Goal: Information Seeking & Learning: Learn about a topic

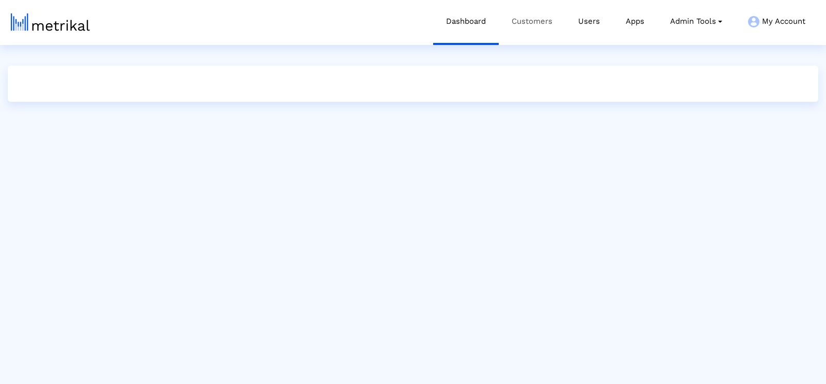
click at [536, 27] on link "Customers" at bounding box center [532, 21] width 67 height 43
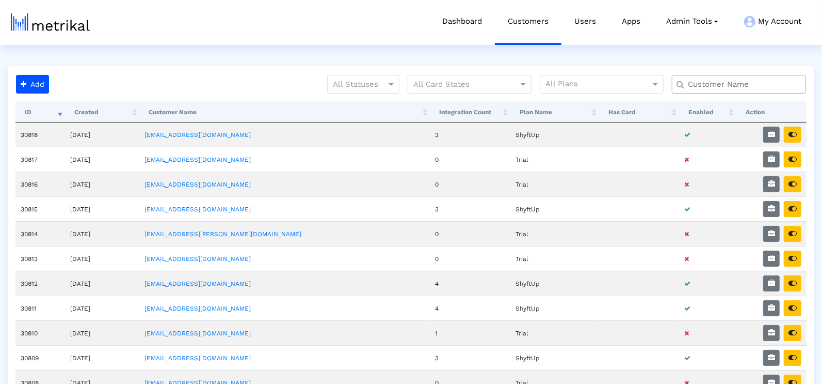
click at [773, 87] on input "text" at bounding box center [741, 84] width 121 height 11
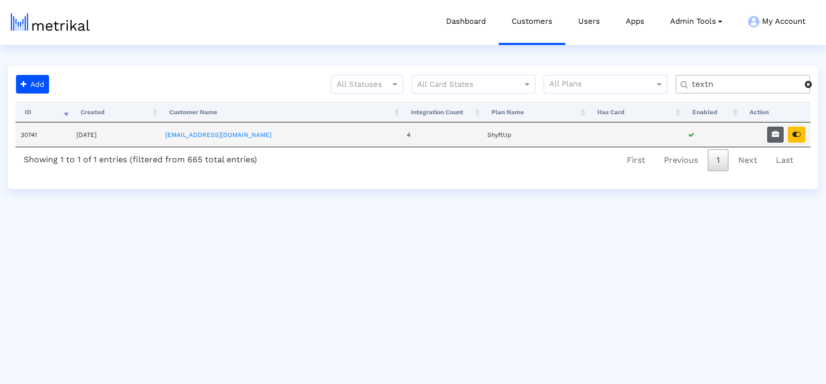
type input "textn"
click at [779, 134] on icon "button" at bounding box center [775, 134] width 7 height 7
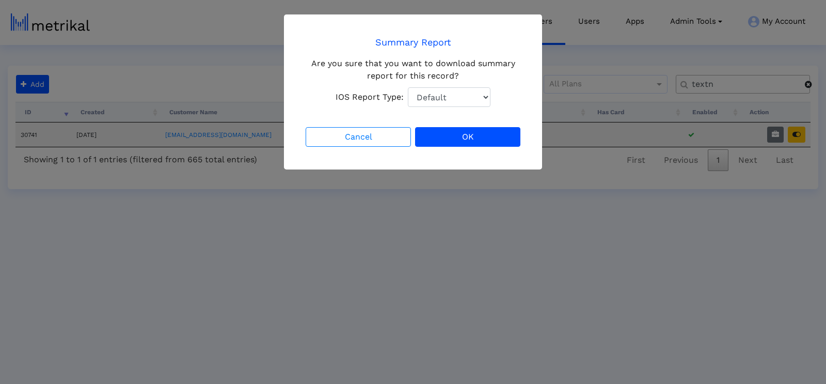
click at [431, 83] on div "Are you sure that you want to download summary report for this record? IOS Repo…" at bounding box center [413, 82] width 219 height 50
click at [432, 99] on select "Default Total Downloads New Downloads Redownloads" at bounding box center [449, 97] width 83 height 20
select select "1: 1"
click at [408, 87] on select "Default Total Downloads New Downloads Redownloads" at bounding box center [449, 97] width 83 height 20
click at [497, 133] on button "OK" at bounding box center [467, 137] width 105 height 20
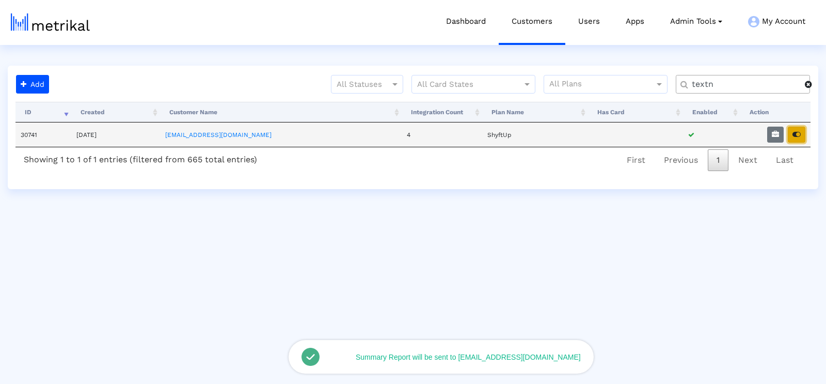
click at [799, 138] on button "button" at bounding box center [797, 134] width 18 height 16
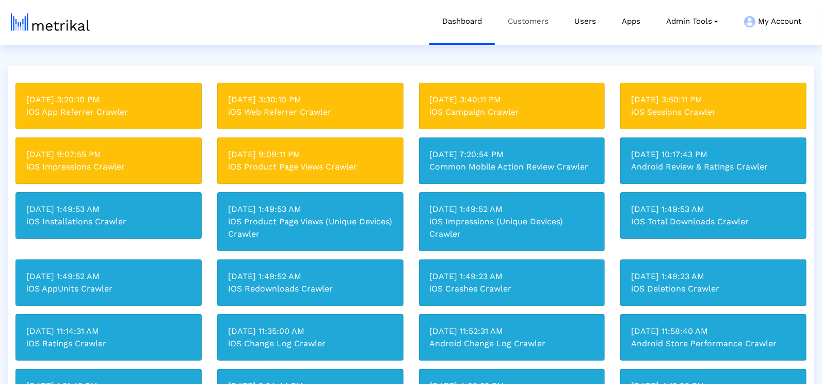
click at [524, 20] on link "Customers" at bounding box center [528, 21] width 67 height 43
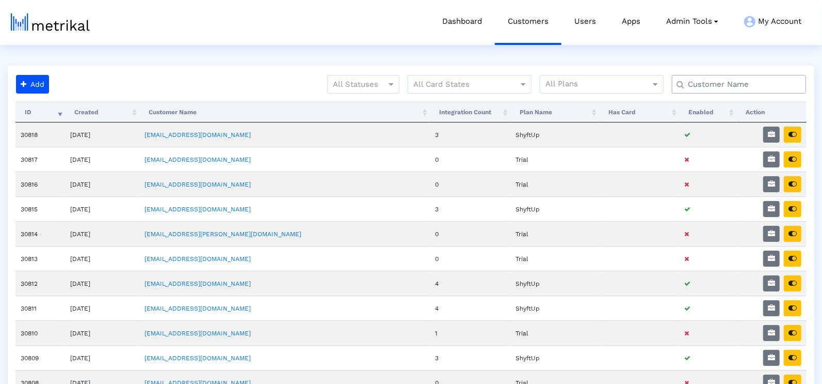
click at [741, 91] on div at bounding box center [739, 84] width 134 height 19
click at [739, 86] on input "text" at bounding box center [741, 84] width 121 height 11
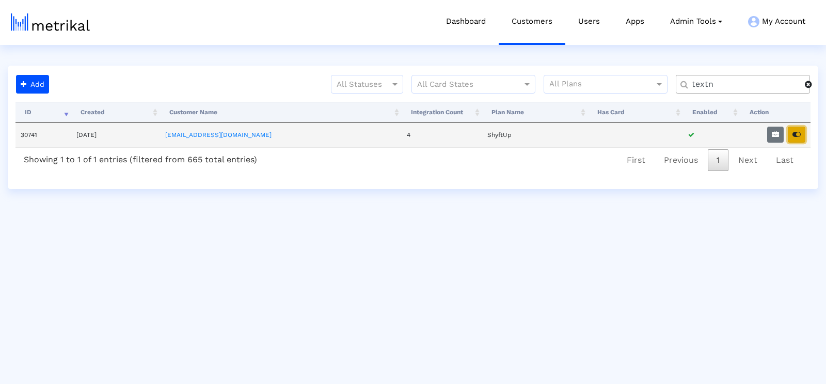
click at [801, 131] on button "button" at bounding box center [797, 134] width 18 height 16
click at [710, 86] on input "textn" at bounding box center [745, 84] width 120 height 11
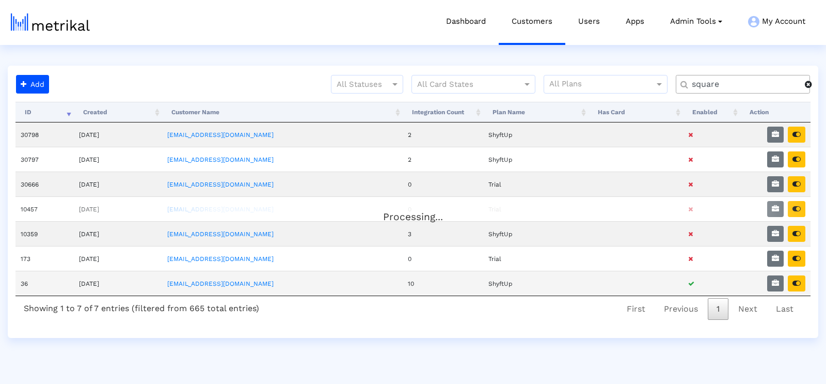
type input "square"
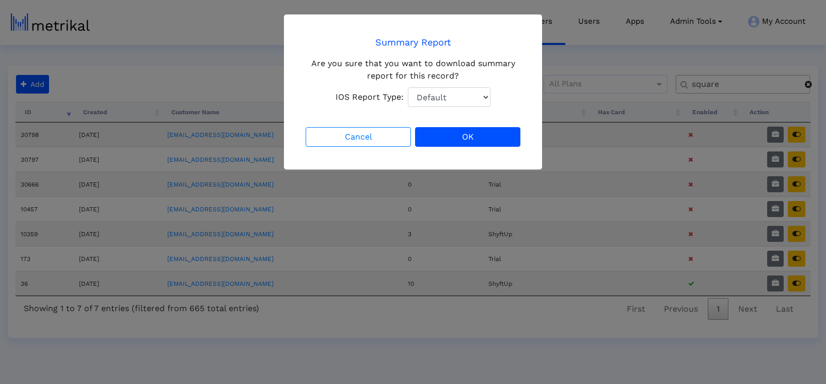
click at [470, 97] on select "Default Total Downloads New Downloads Redownloads" at bounding box center [449, 97] width 83 height 20
select select "1: 1"
click at [408, 87] on select "Default Total Downloads New Downloads Redownloads" at bounding box center [449, 97] width 83 height 20
click at [491, 139] on button "OK" at bounding box center [467, 137] width 105 height 20
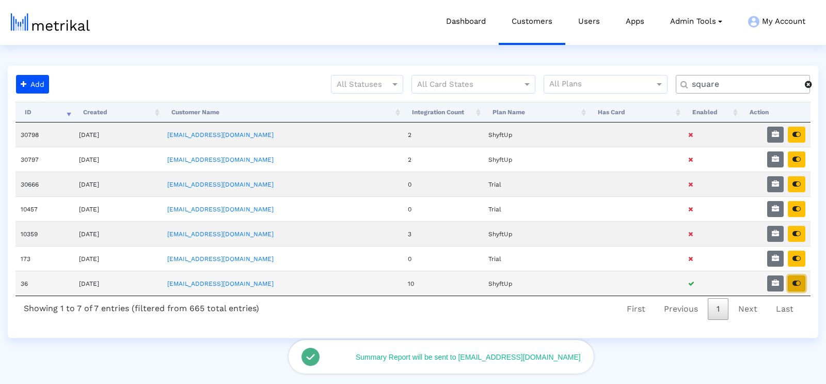
click at [797, 275] on button "button" at bounding box center [797, 283] width 18 height 16
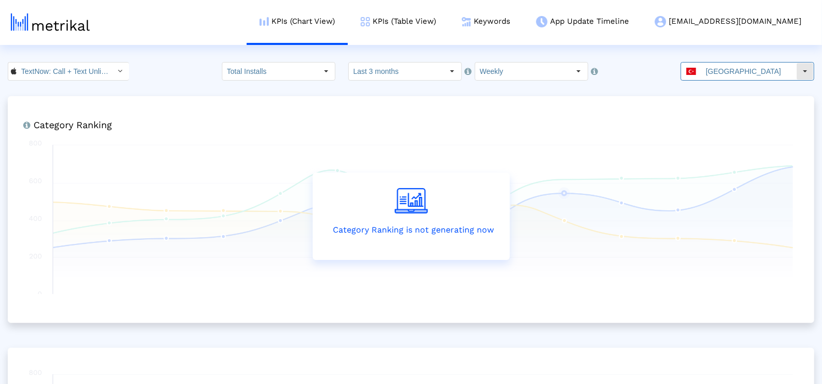
click at [767, 78] on input "Türkiye" at bounding box center [749, 71] width 95 height 18
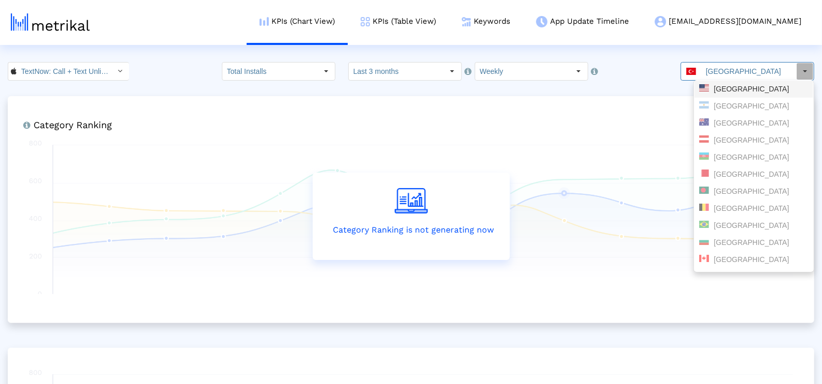
click at [743, 93] on div "United States" at bounding box center [753, 89] width 109 height 10
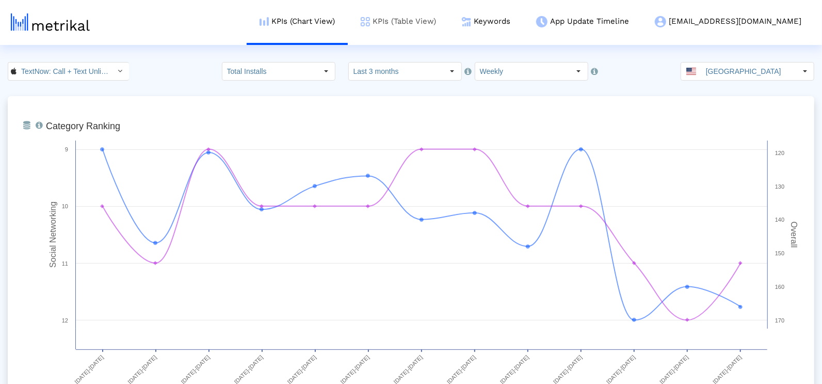
click at [444, 23] on link "KPIs (Table View)" at bounding box center [398, 21] width 101 height 43
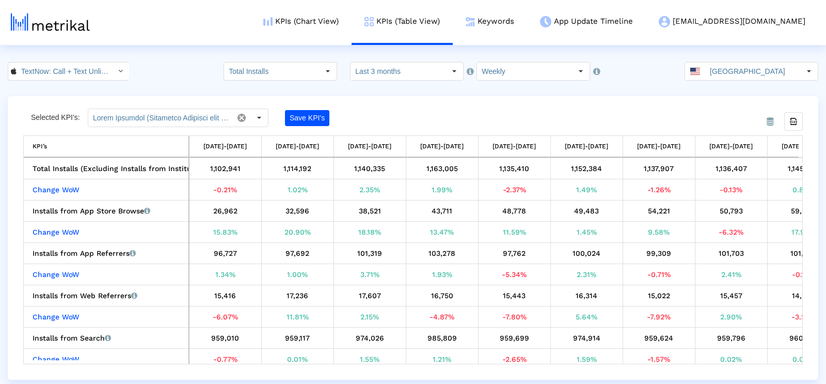
click at [63, 77] on input "TextNow: Call + Text Unlimited < 314716233 >" at bounding box center [63, 71] width 93 height 18
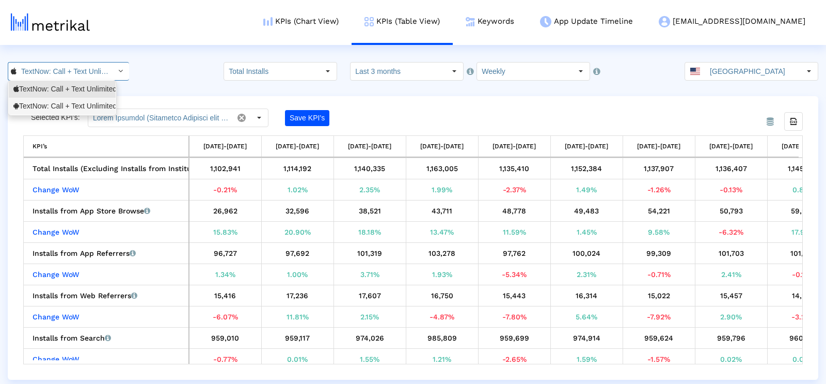
click at [57, 109] on div "TextNow: Call + Text Unlimited <com.enflick.android.TextNow>" at bounding box center [62, 106] width 98 height 10
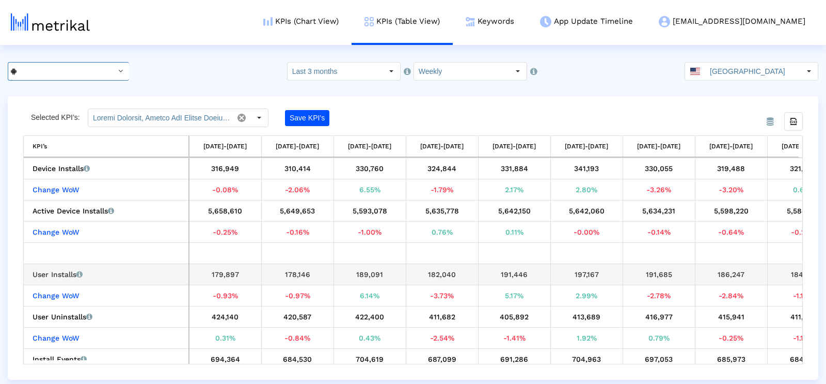
scroll to position [0, 329]
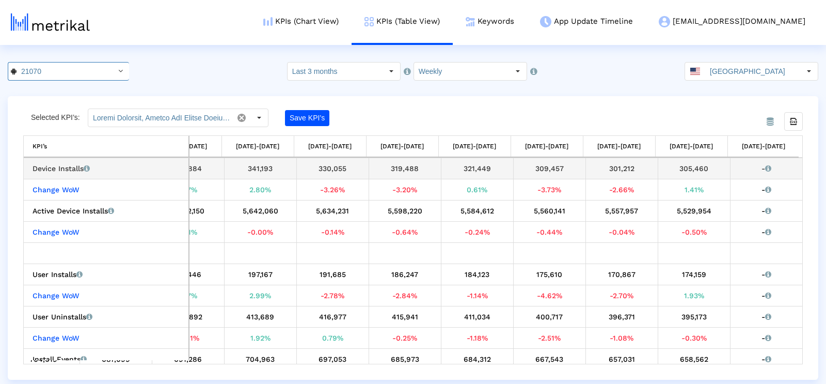
click at [679, 165] on div "305,460" at bounding box center [694, 168] width 65 height 13
copy div "305,460"
click at [78, 71] on input "TextNow: Call + Text Unlimited < com.enflick.android.TextNow >" at bounding box center [63, 71] width 93 height 18
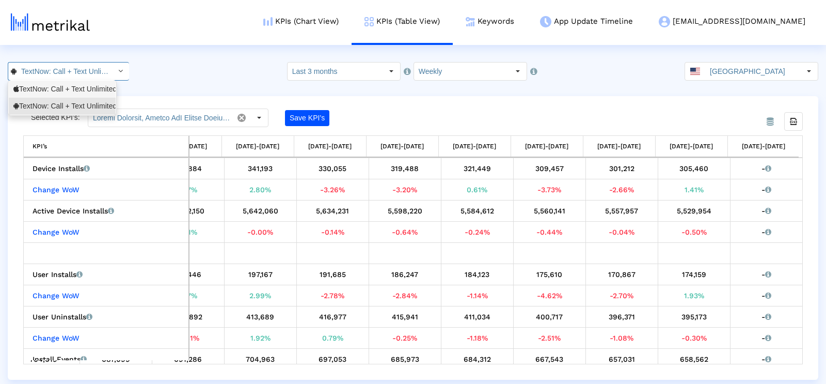
click at [77, 91] on div "TextNow: Call + Text Unlimited <314716233>" at bounding box center [62, 89] width 98 height 10
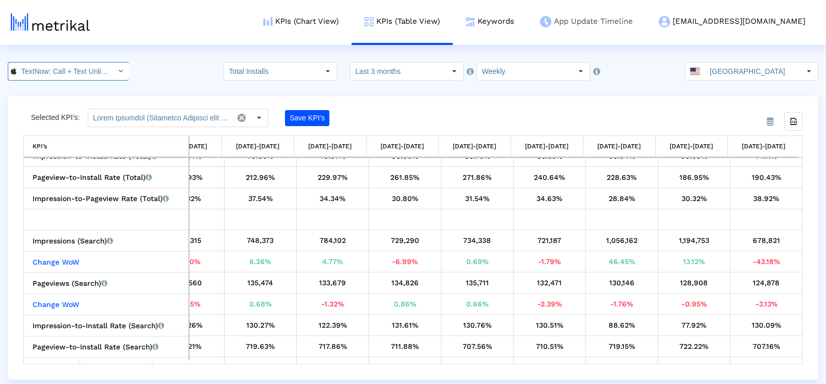
scroll to position [0, 74]
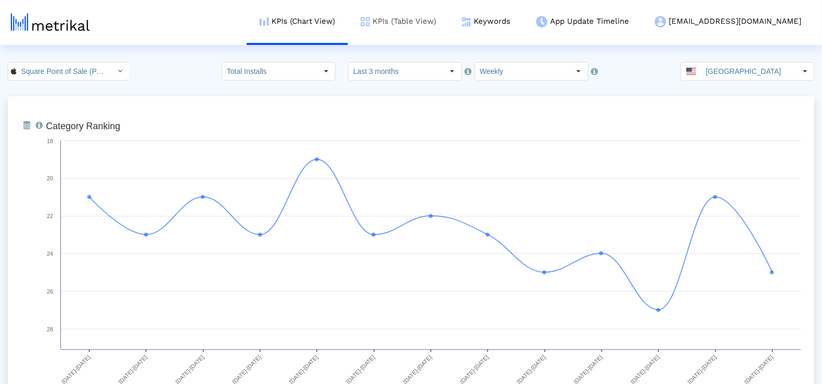
click at [428, 27] on link "KPIs (Table View)" at bounding box center [398, 21] width 101 height 43
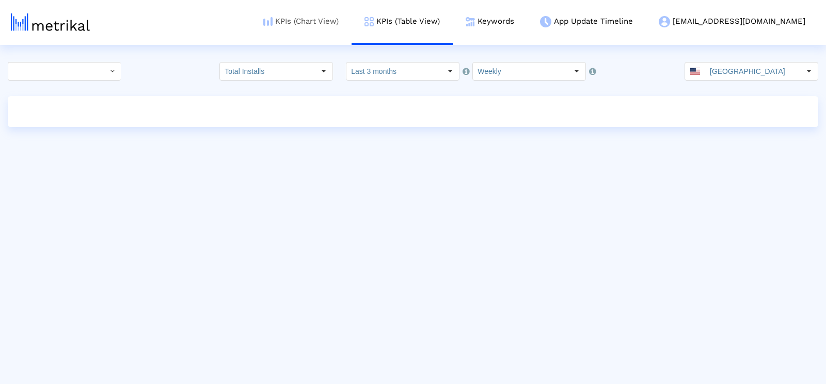
click at [335, 19] on link "KPIs (Chart View)" at bounding box center [300, 21] width 101 height 43
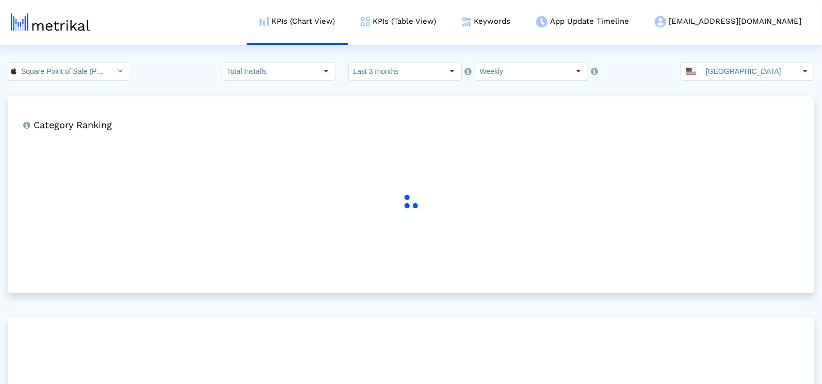
click at [373, 52] on html "KPIs (Chart View) KPIs (Table View) Keywords App Update Timeline [EMAIL_ADDRESS…" at bounding box center [411, 262] width 822 height 525
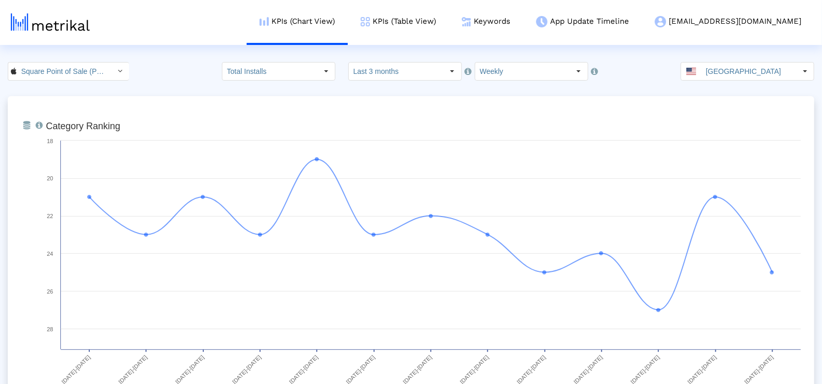
click at [384, 83] on crea-index "Square Point of Sale (POS) < 335393788 > Total Installs Select how far back fro…" at bounding box center [411, 370] width 822 height 617
click at [384, 70] on input "Last 3 months" at bounding box center [396, 71] width 95 height 18
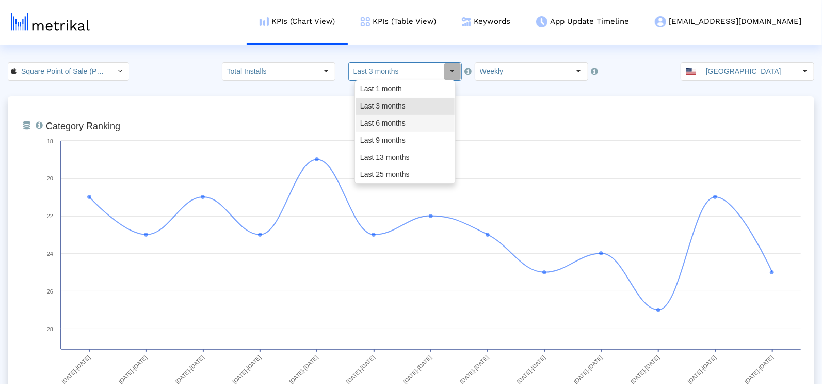
click at [394, 124] on div "Last 6 months" at bounding box center [405, 123] width 99 height 17
type input "Last 6 months"
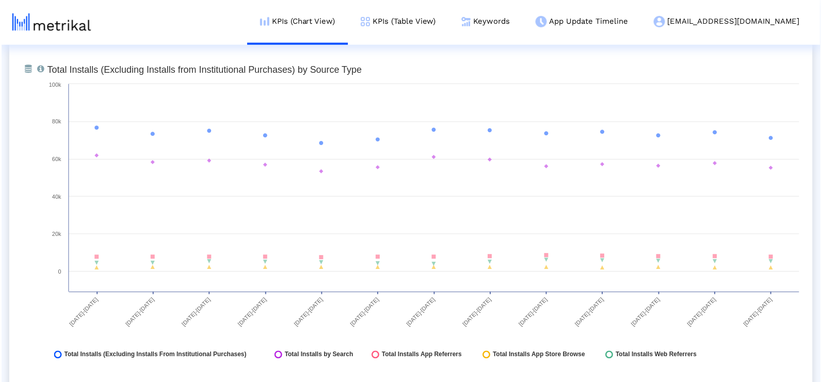
scroll to position [1186, 0]
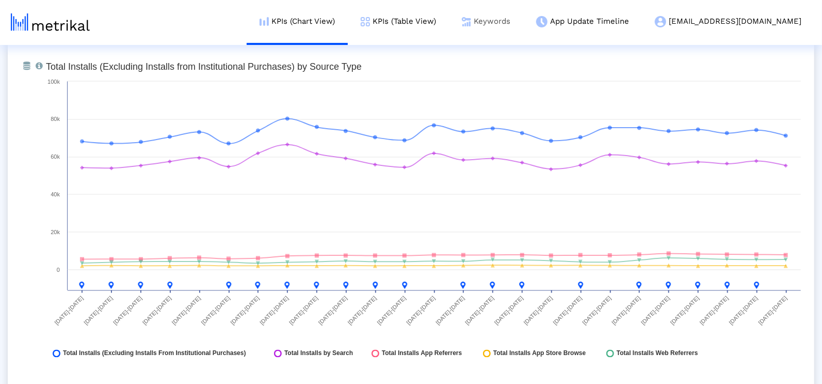
click at [523, 18] on link "Keywords" at bounding box center [486, 21] width 74 height 43
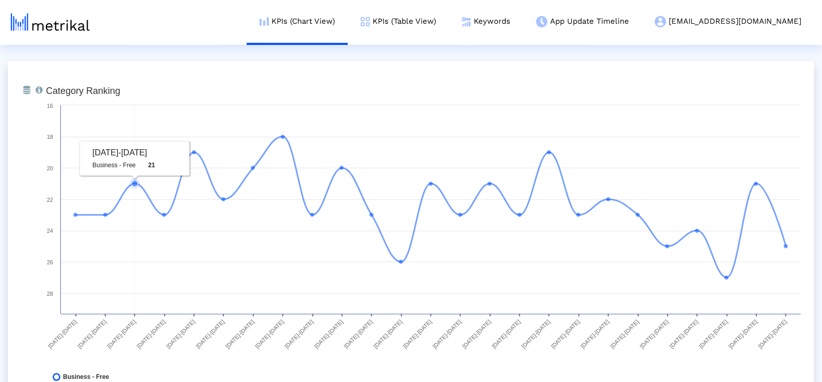
scroll to position [0, 0]
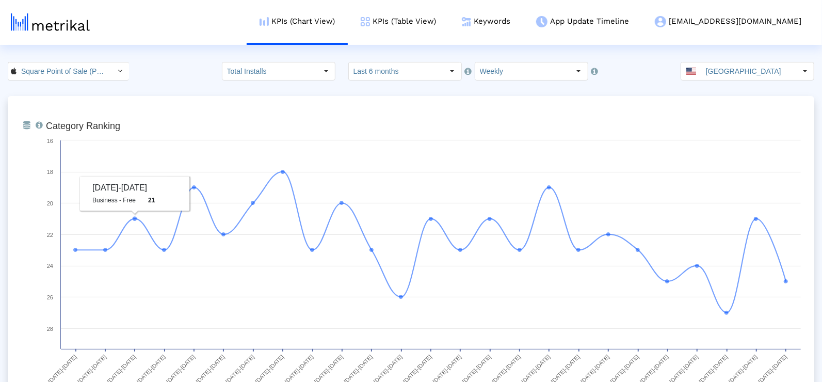
click at [84, 70] on input "Square Point of Sale (POS) < 335393788 >" at bounding box center [63, 71] width 93 height 18
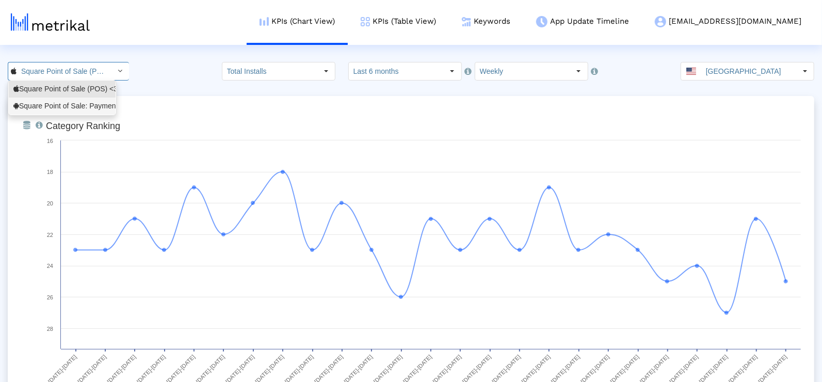
click at [75, 110] on div "Square Point of Sale: Payment <com.squareup>" at bounding box center [62, 106] width 98 height 10
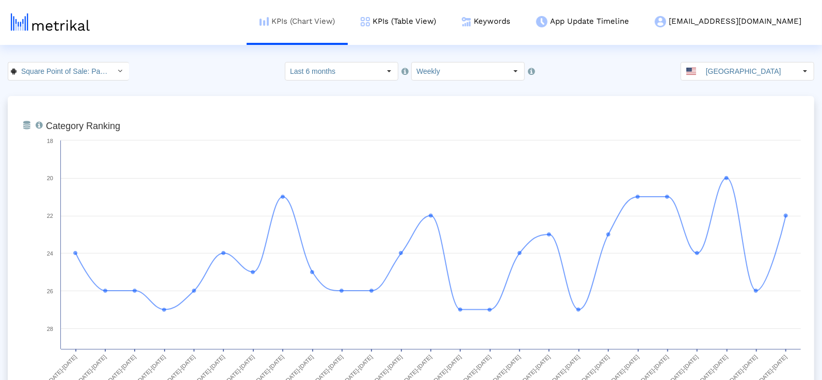
scroll to position [0, 84]
click at [471, 25] on img at bounding box center [466, 21] width 9 height 9
click at [449, 23] on link "KPIs (Table View)" at bounding box center [398, 21] width 101 height 43
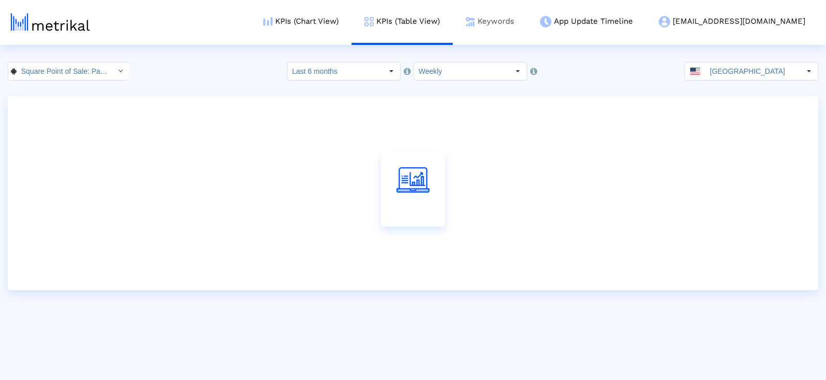
click at [500, 20] on link "Keywords" at bounding box center [490, 21] width 74 height 43
click at [773, 75] on input "[GEOGRAPHIC_DATA]" at bounding box center [752, 71] width 95 height 18
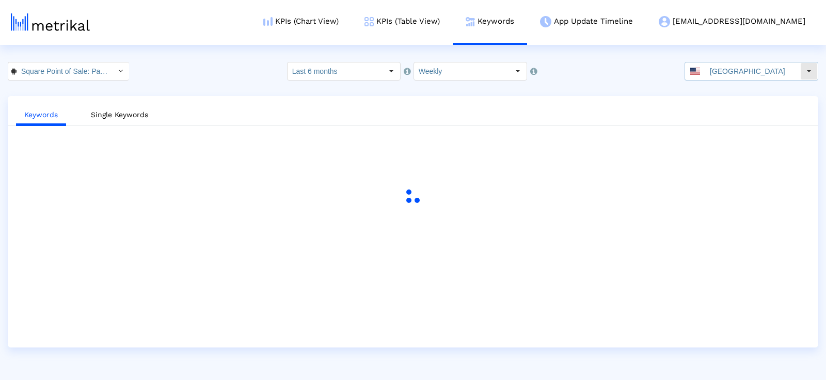
click at [738, 72] on input "[GEOGRAPHIC_DATA]" at bounding box center [752, 71] width 95 height 18
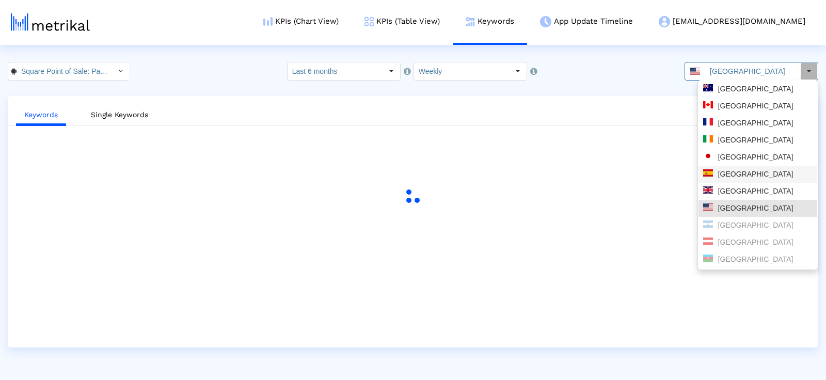
click at [744, 178] on div "Spain" at bounding box center [757, 174] width 109 height 10
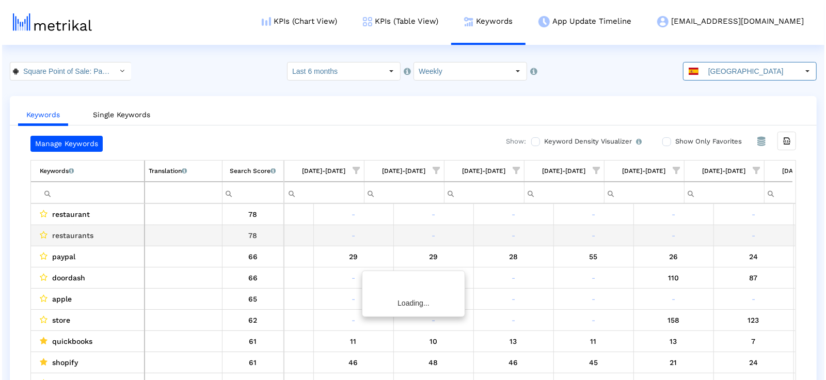
scroll to position [0, 1491]
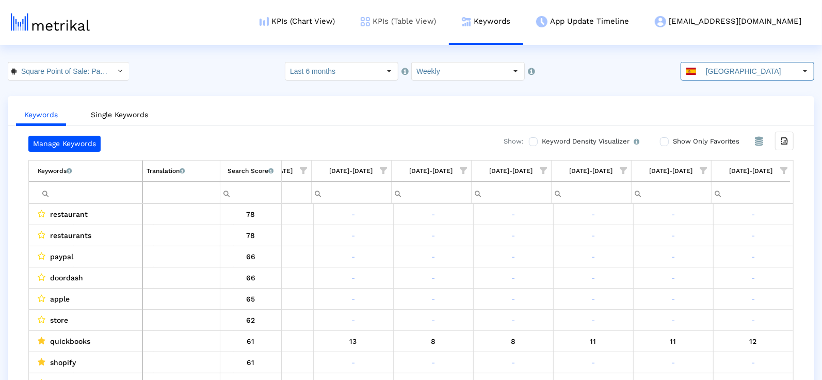
click at [448, 14] on link "KPIs (Table View)" at bounding box center [398, 21] width 101 height 43
click at [449, 16] on link "KPIs (Table View)" at bounding box center [398, 21] width 101 height 43
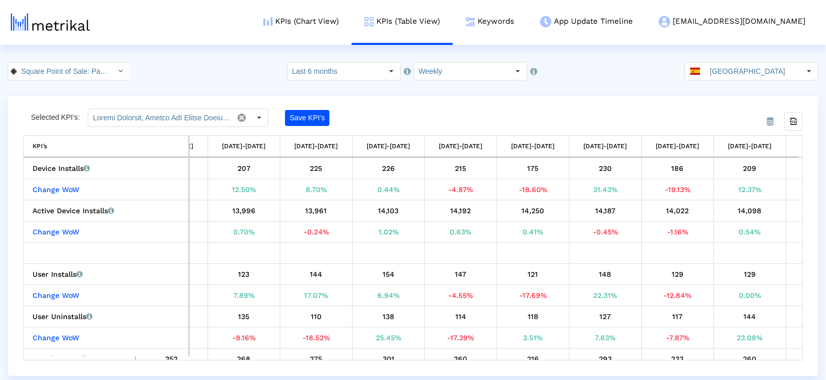
scroll to position [0, 1196]
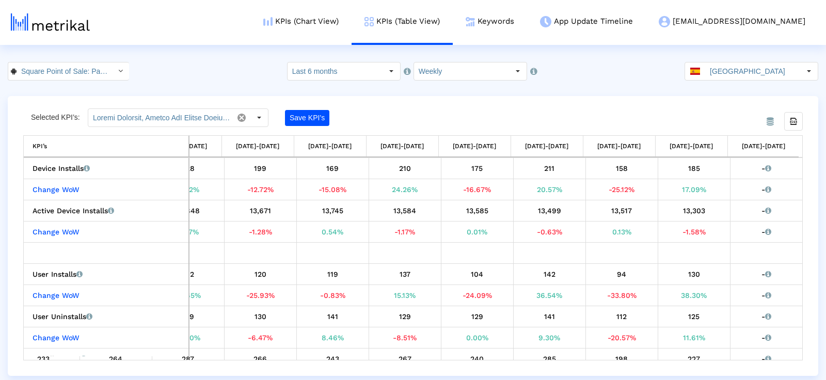
click at [784, 62] on input "Spain" at bounding box center [752, 71] width 95 height 18
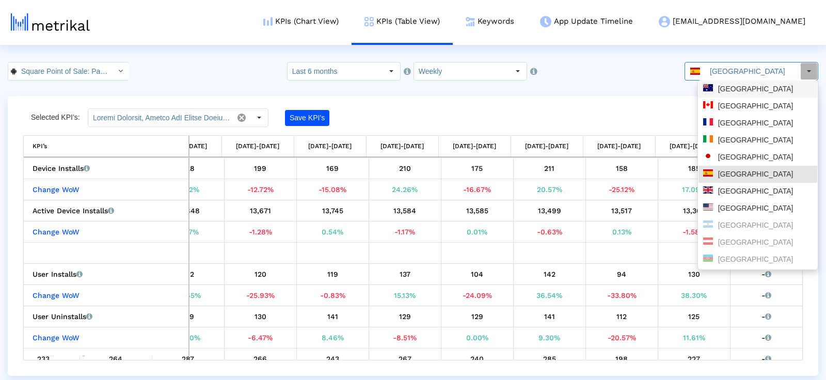
click at [751, 88] on div "Australia" at bounding box center [757, 89] width 109 height 10
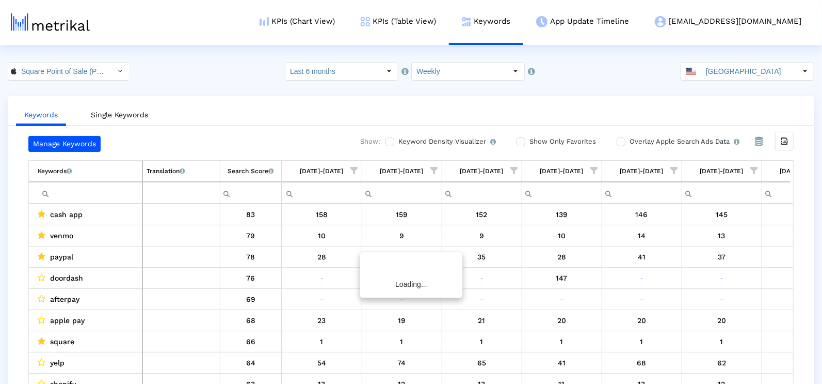
scroll to position [0, 1491]
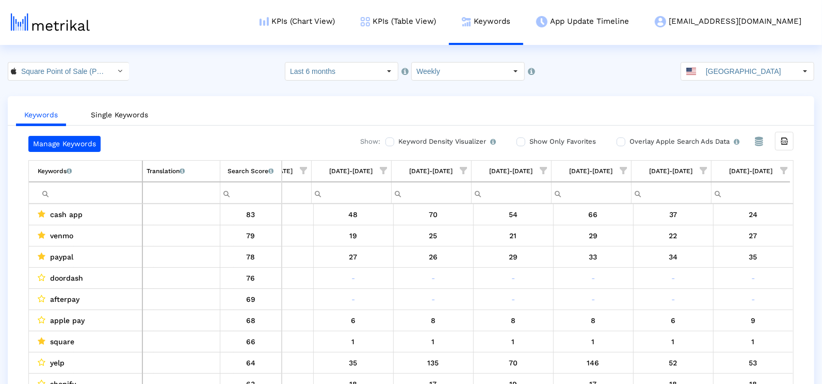
click at [785, 167] on span "Show filter options for column '08/24/25-08/30/25'" at bounding box center [784, 170] width 7 height 7
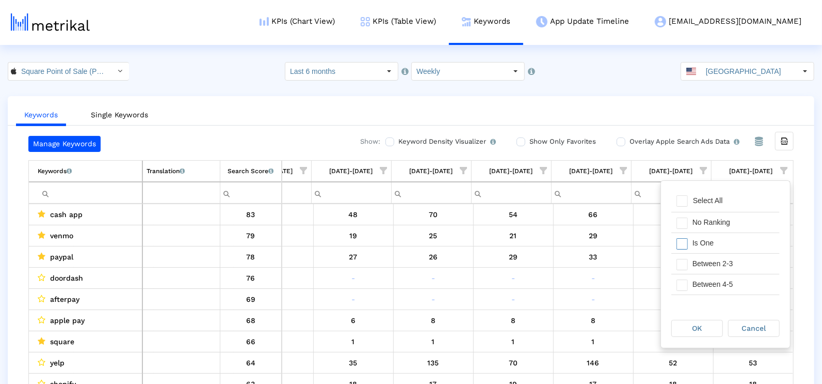
click at [720, 236] on div "Is One" at bounding box center [734, 243] width 92 height 20
click at [720, 253] on div "Between 2-3" at bounding box center [734, 263] width 92 height 20
click at [720, 280] on div "Between 4-5" at bounding box center [734, 284] width 92 height 20
click at [720, 279] on div "Between 6-10" at bounding box center [734, 281] width 92 height 20
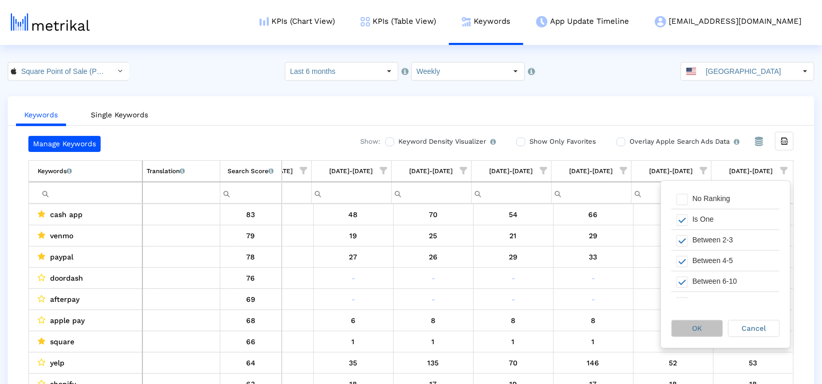
click at [694, 320] on div "OK" at bounding box center [697, 328] width 51 height 16
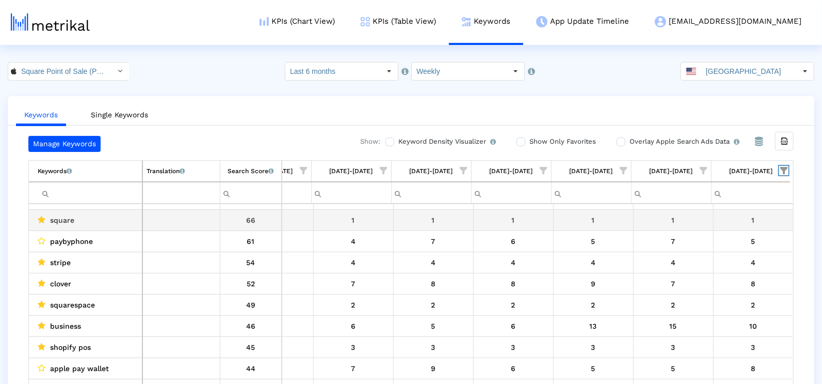
scroll to position [0, 0]
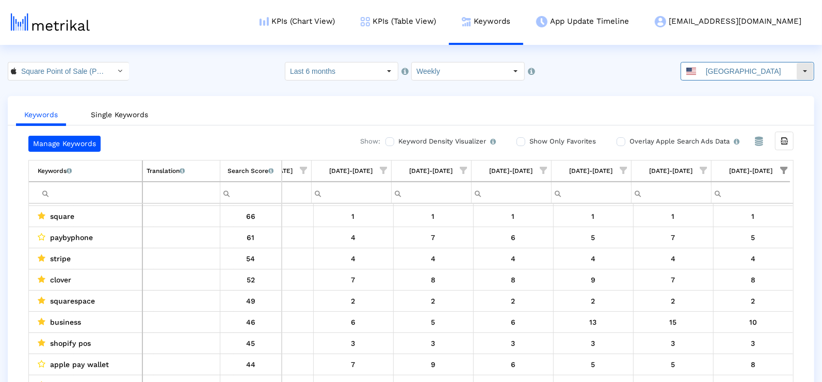
click at [728, 67] on input "[GEOGRAPHIC_DATA]" at bounding box center [749, 71] width 95 height 18
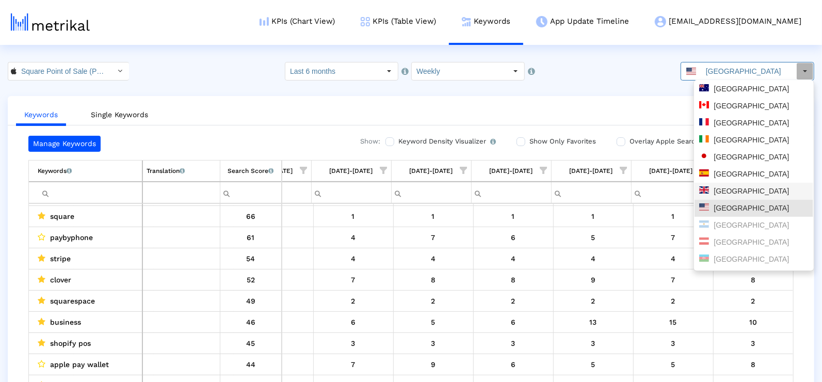
click at [717, 173] on div "Spain" at bounding box center [753, 174] width 109 height 10
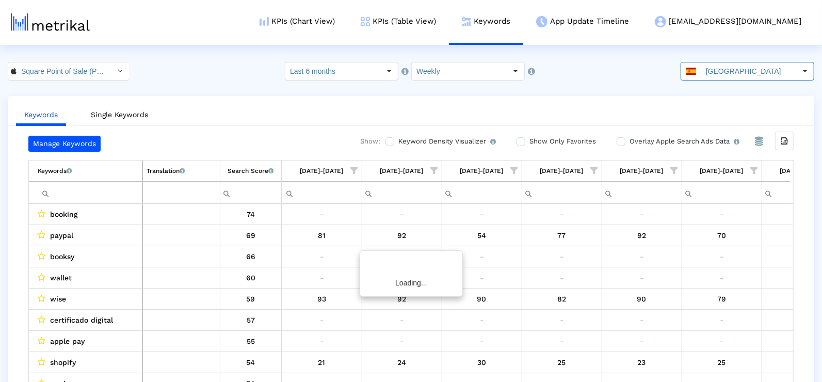
scroll to position [0, 291]
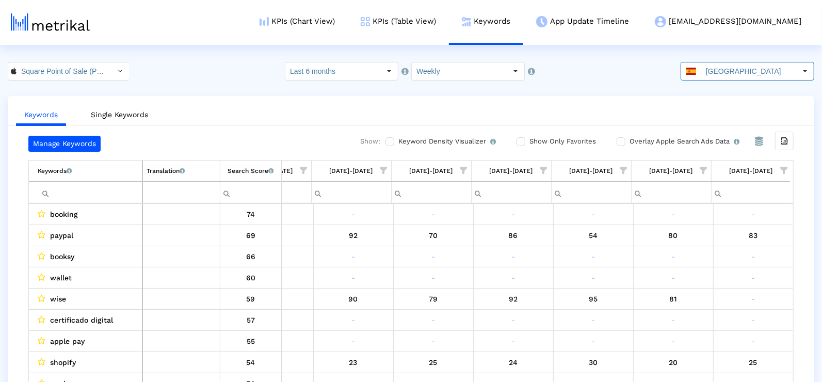
click at [786, 174] on span "Show filter options for column '08/24/25-08/30/25'" at bounding box center [784, 170] width 7 height 7
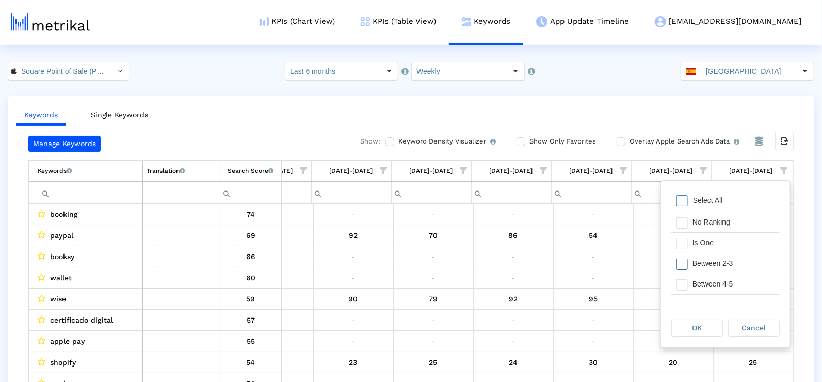
click at [723, 243] on div "Is One" at bounding box center [734, 243] width 92 height 20
click at [721, 260] on div "Between 2-3" at bounding box center [734, 263] width 92 height 20
click at [714, 296] on div "Between 6-10" at bounding box center [734, 305] width 92 height 20
click at [709, 277] on div "Between 4-5" at bounding box center [734, 284] width 92 height 20
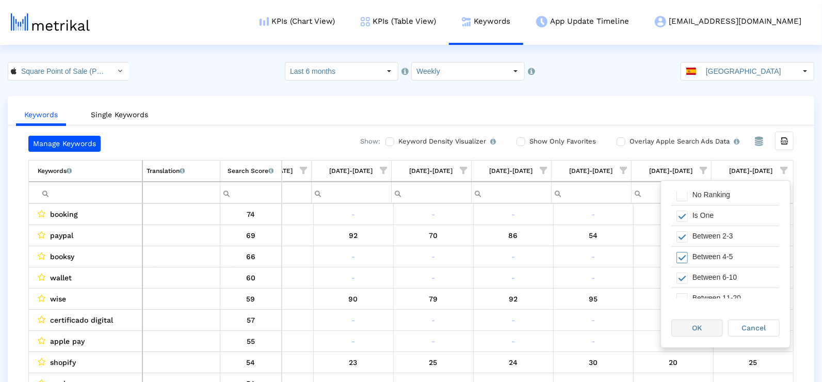
click at [702, 331] on span "OK" at bounding box center [698, 328] width 10 height 8
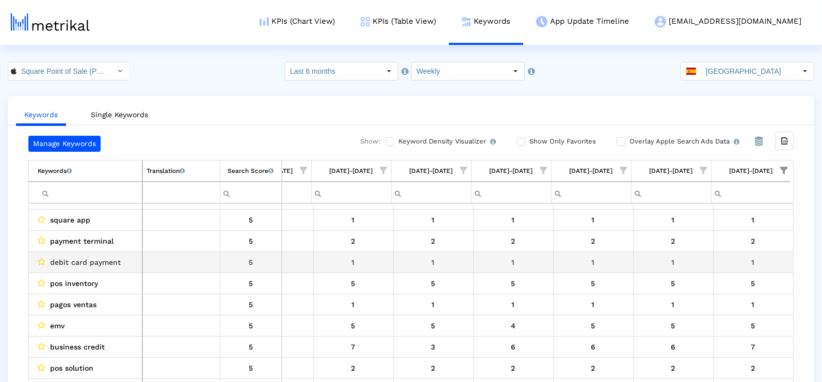
scroll to position [0, 0]
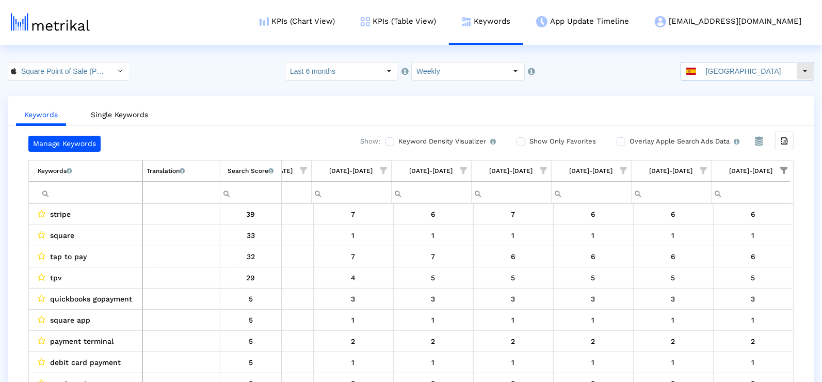
click at [731, 68] on input "Spain" at bounding box center [749, 71] width 95 height 18
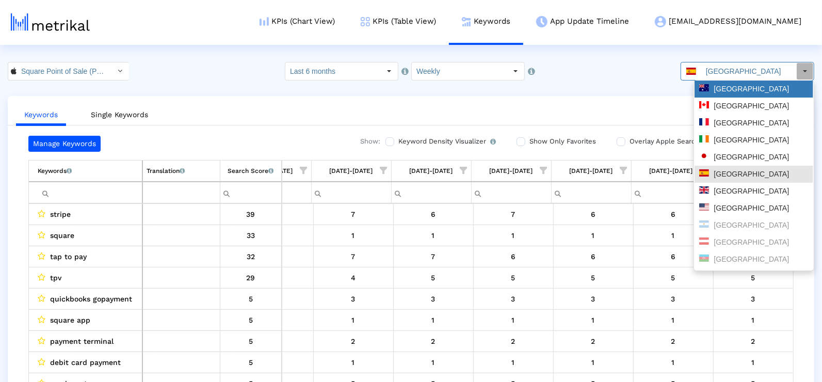
click at [719, 93] on div "Australia" at bounding box center [753, 89] width 109 height 10
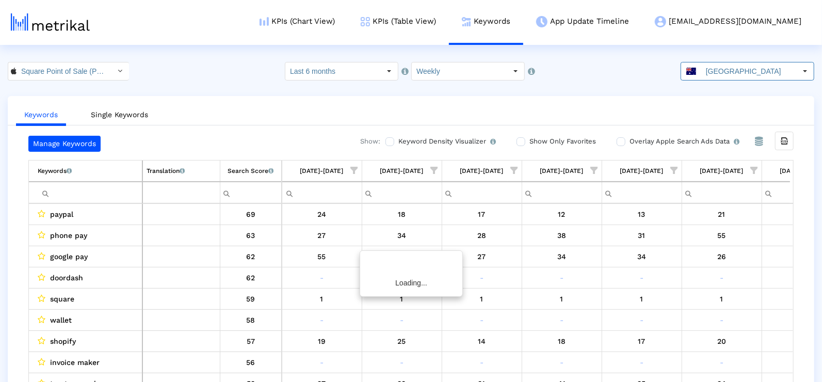
scroll to position [0, 211]
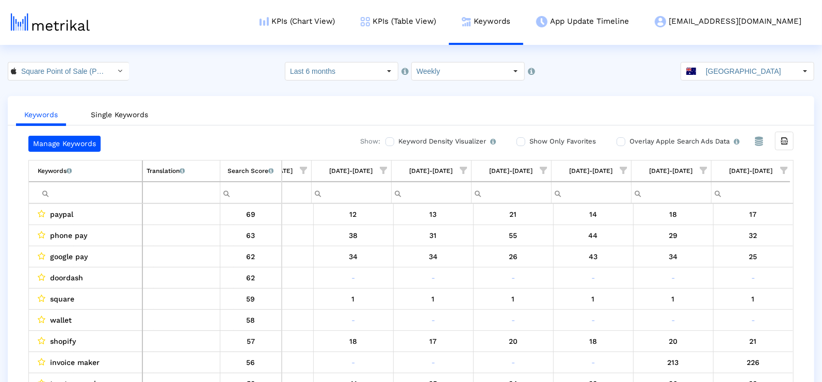
click at [785, 167] on span "Show filter options for column '08/24/25-08/30/25'" at bounding box center [784, 170] width 7 height 7
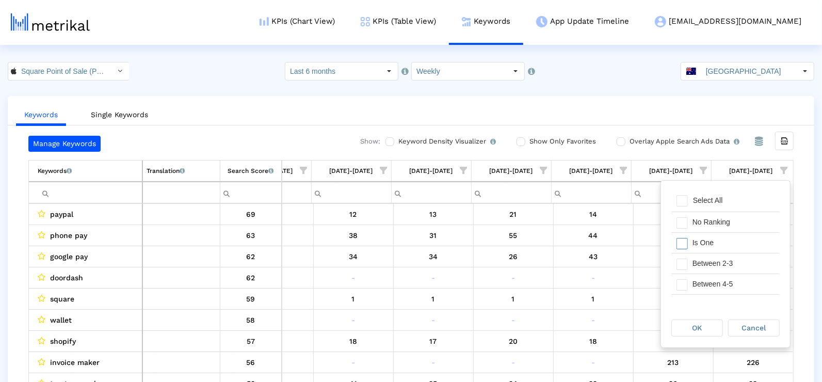
click at [718, 243] on div "Is One" at bounding box center [734, 243] width 92 height 20
click at [722, 257] on div "Between 2-3" at bounding box center [734, 263] width 92 height 20
click at [720, 289] on div "Between 4-5" at bounding box center [734, 284] width 92 height 20
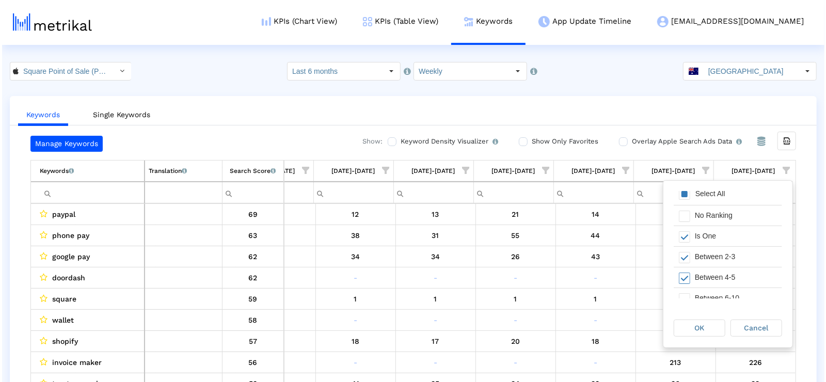
scroll to position [14, 0]
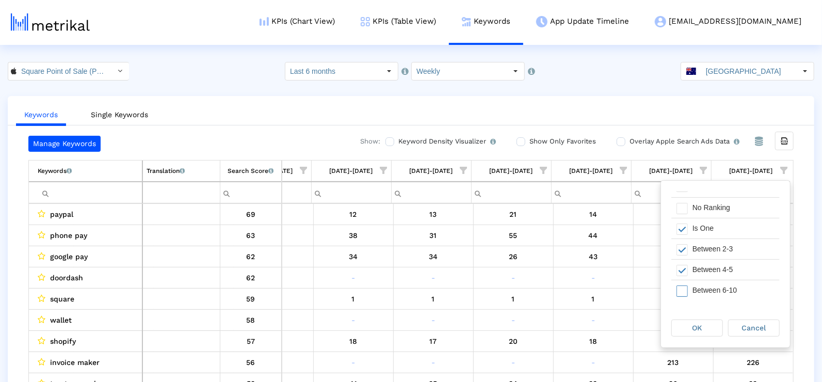
click at [709, 283] on div "Between 6-10" at bounding box center [734, 290] width 92 height 20
drag, startPoint x: 694, startPoint y: 333, endPoint x: 688, endPoint y: 324, distance: 11.3
click at [693, 330] on div "OK" at bounding box center [697, 328] width 51 height 16
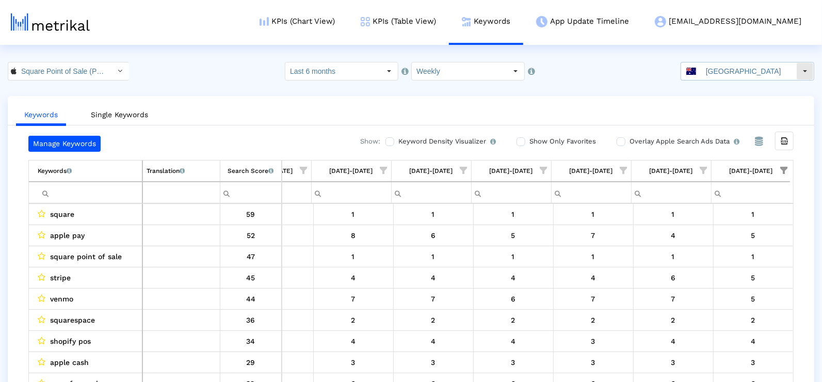
click at [730, 74] on input "Australia" at bounding box center [749, 71] width 95 height 18
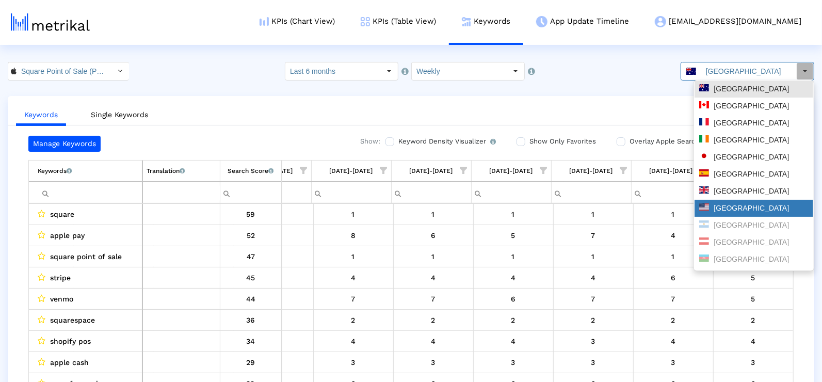
click at [742, 203] on div "[GEOGRAPHIC_DATA]" at bounding box center [753, 208] width 109 height 10
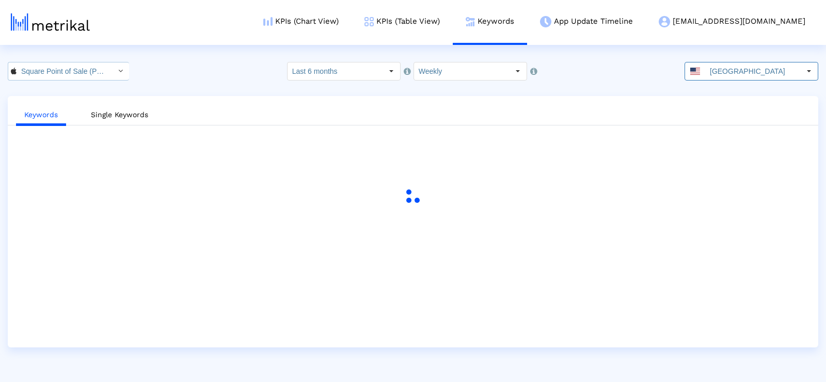
click at [66, 73] on input "Square Point of Sale (POS) < 335393788 >" at bounding box center [63, 71] width 93 height 18
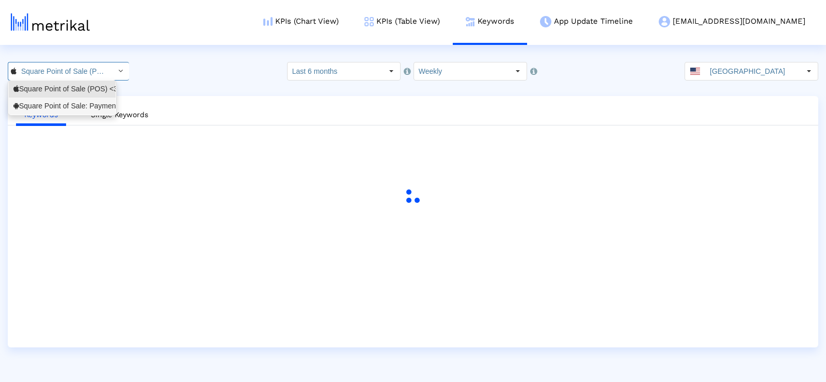
drag, startPoint x: 66, startPoint y: 103, endPoint x: 276, endPoint y: 85, distance: 210.4
click at [67, 102] on div "Square Point of Sale: Payment <com.squareup>" at bounding box center [62, 106] width 98 height 10
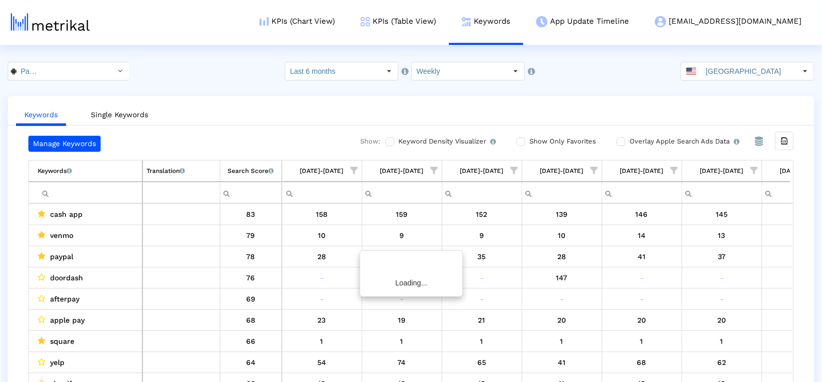
scroll to position [0, 1491]
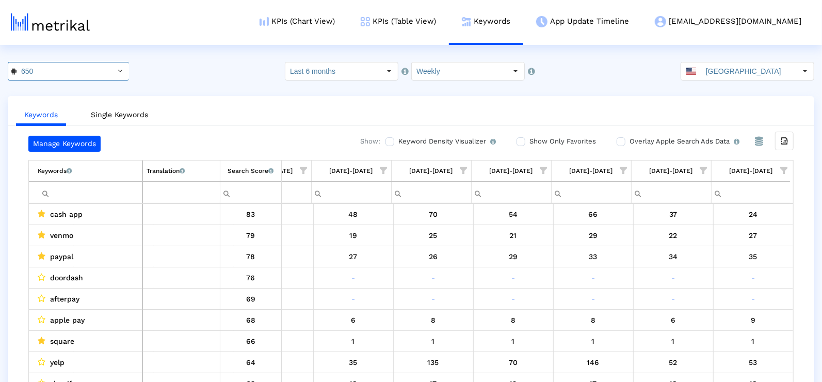
click at [782, 167] on span "Show filter options for column '08/24/25-08/30/25'" at bounding box center [784, 170] width 7 height 7
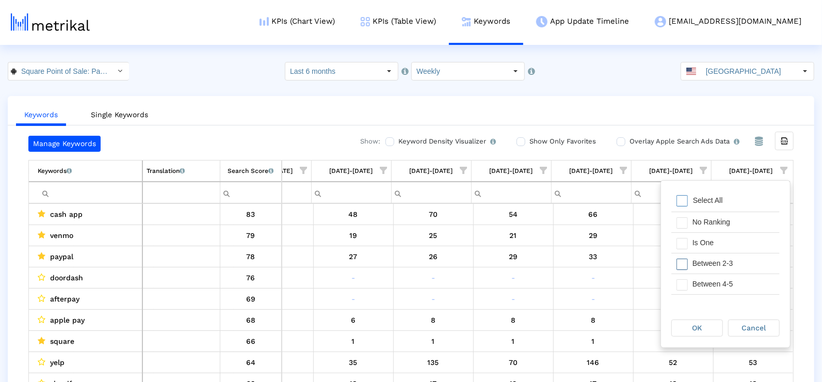
click at [693, 236] on div "Is One" at bounding box center [734, 243] width 92 height 20
drag, startPoint x: 697, startPoint y: 256, endPoint x: 696, endPoint y: 267, distance: 10.9
click at [697, 256] on div "Between 2-3" at bounding box center [734, 263] width 92 height 20
click at [696, 279] on div "Between 4-5" at bounding box center [734, 284] width 92 height 20
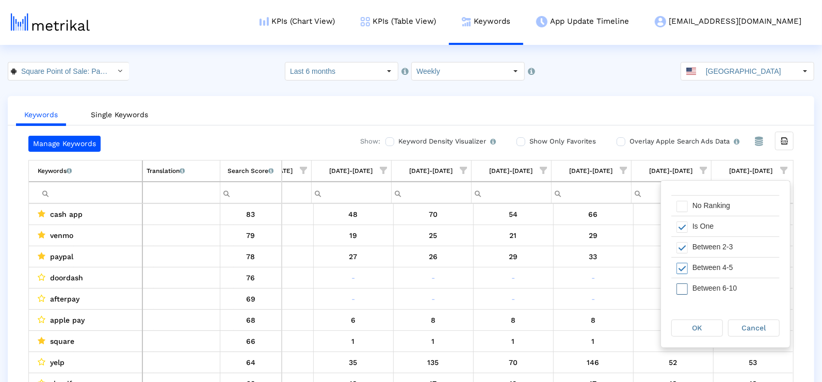
click at [696, 289] on div "Between 6-10" at bounding box center [734, 288] width 92 height 20
click at [696, 325] on span "OK" at bounding box center [698, 328] width 10 height 8
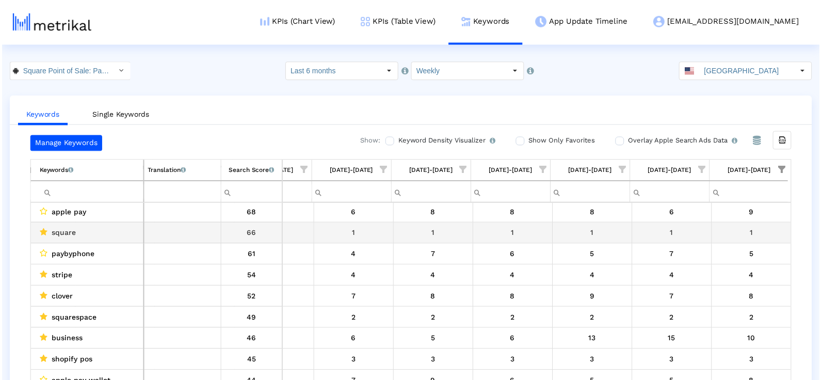
scroll to position [2, 0]
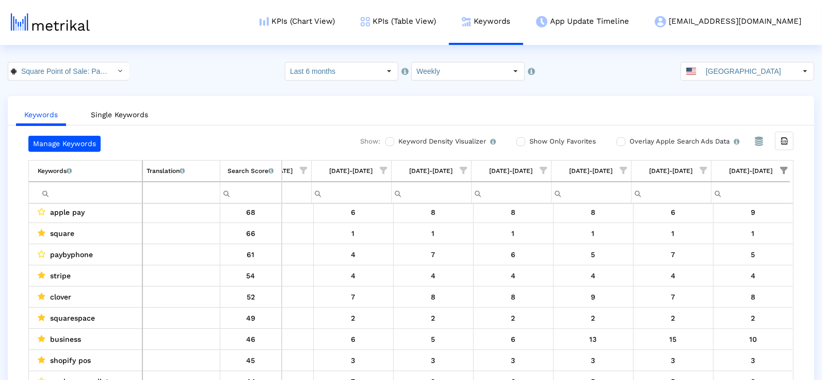
click at [781, 167] on span "Show filter options for column '08/24/25-08/30/25'" at bounding box center [784, 170] width 7 height 7
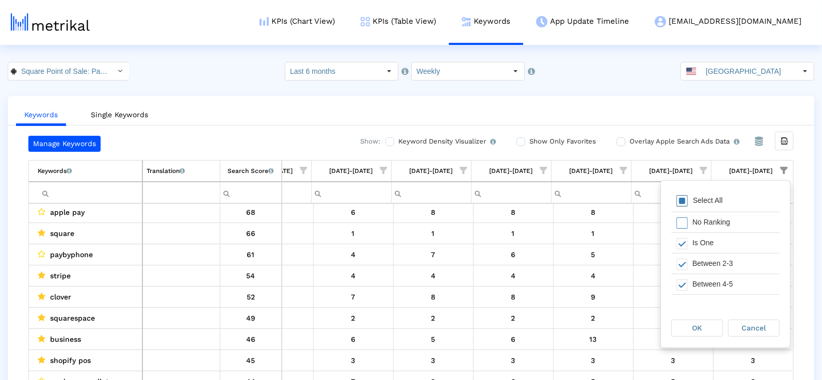
click at [605, 138] on div "Show Only Favorites" at bounding box center [564, 144] width 95 height 16
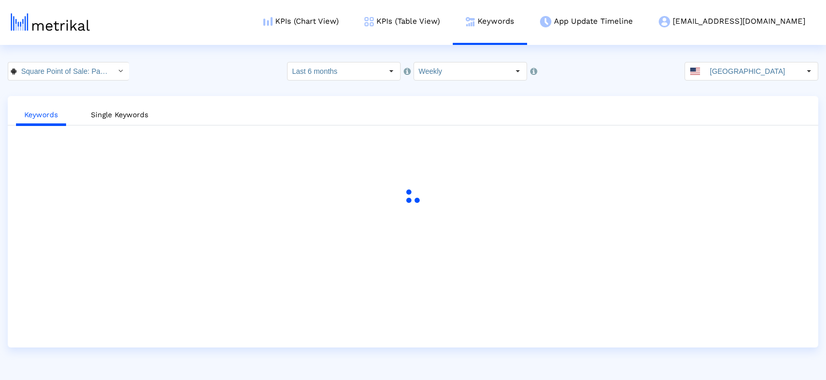
drag, startPoint x: 685, startPoint y: 193, endPoint x: 724, endPoint y: 166, distance: 47.1
click at [686, 190] on div at bounding box center [412, 196] width 769 height 38
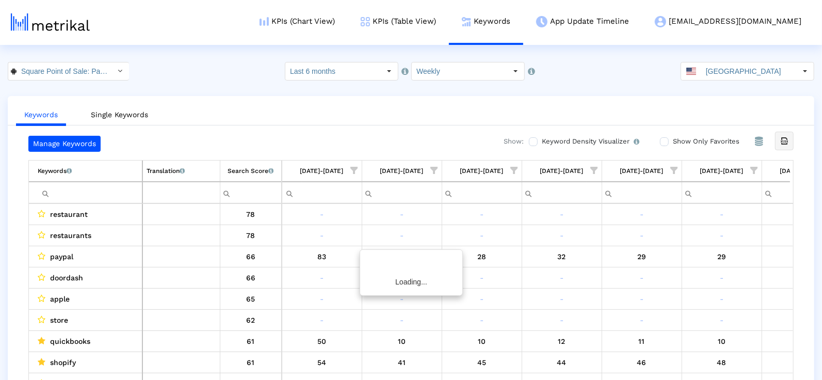
scroll to position [0, 1491]
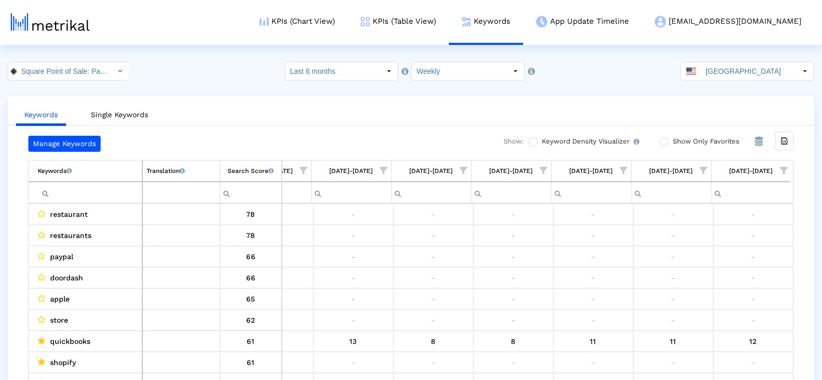
drag, startPoint x: 780, startPoint y: 165, endPoint x: 788, endPoint y: 182, distance: 18.9
click at [781, 167] on span "Show filter options for column '08/24/25-08/30/25'" at bounding box center [784, 170] width 7 height 7
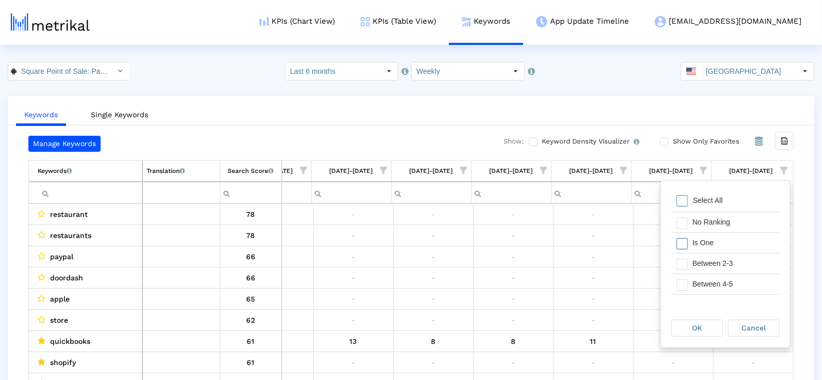
click at [703, 243] on div "Is One" at bounding box center [734, 243] width 92 height 20
drag, startPoint x: 697, startPoint y: 256, endPoint x: 695, endPoint y: 271, distance: 14.6
click at [696, 257] on div "Between 2-3" at bounding box center [734, 263] width 92 height 20
click at [696, 275] on div "Between 4-5" at bounding box center [734, 284] width 92 height 20
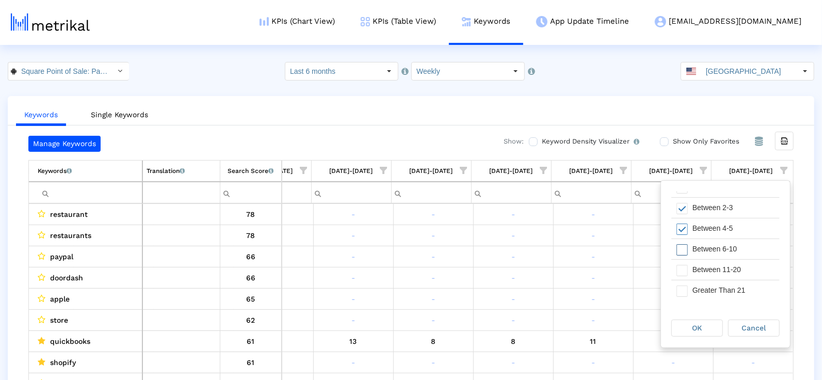
click at [692, 248] on div "Between 6-10" at bounding box center [734, 249] width 92 height 20
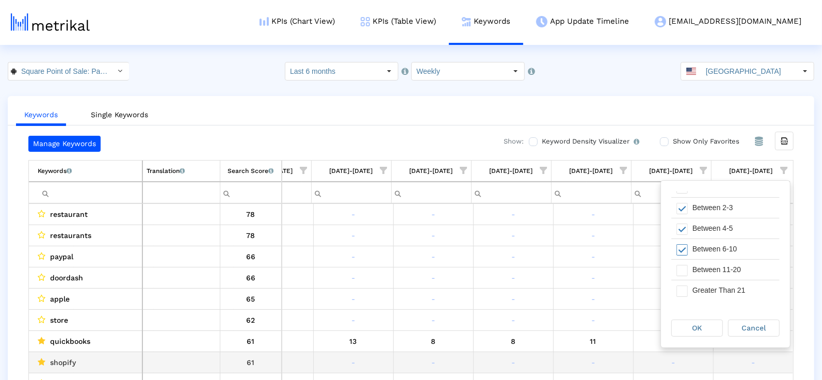
click at [676, 335] on div "OK" at bounding box center [697, 328] width 51 height 16
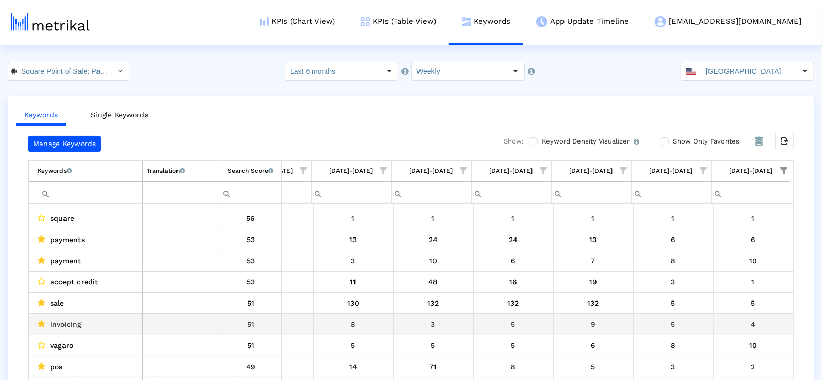
scroll to position [20, 0]
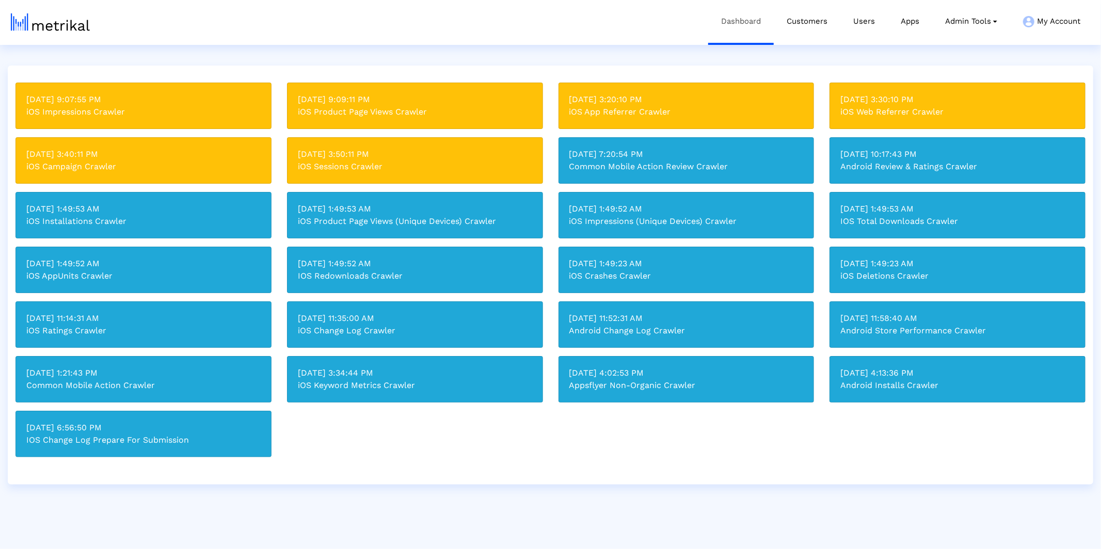
drag, startPoint x: 802, startPoint y: 26, endPoint x: 710, endPoint y: 28, distance: 91.9
click at [802, 26] on link "Customers" at bounding box center [807, 21] width 67 height 43
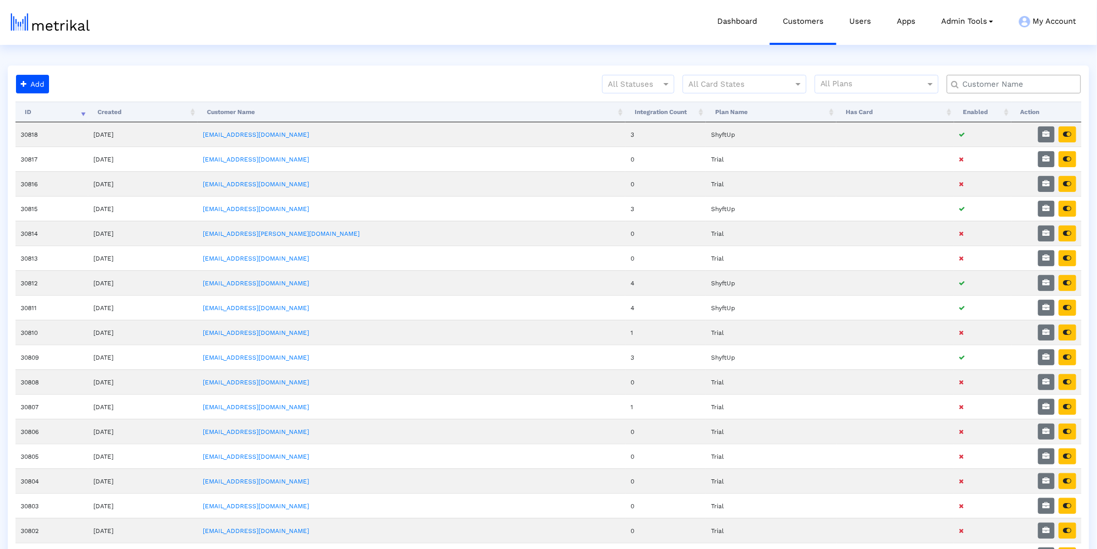
click at [991, 86] on input "text" at bounding box center [1016, 84] width 121 height 11
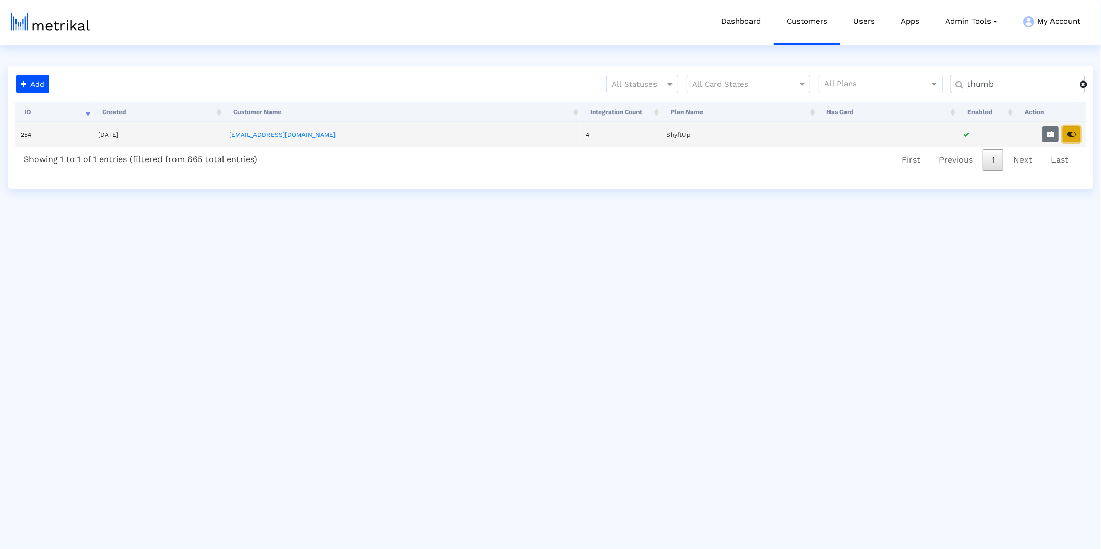
click at [991, 139] on button "button" at bounding box center [1072, 134] width 18 height 16
click at [983, 85] on input "thumb" at bounding box center [1020, 84] width 120 height 11
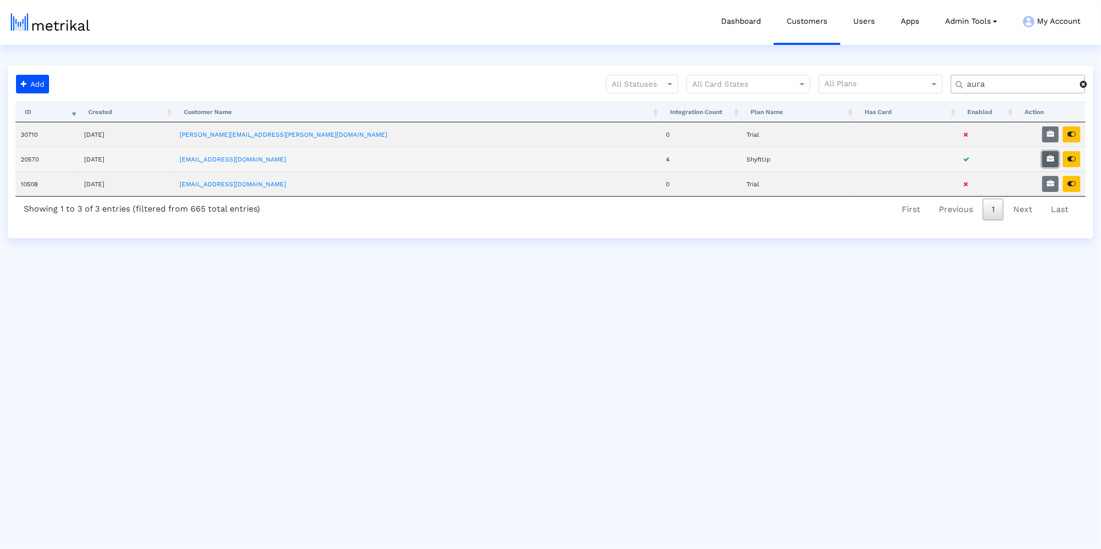
click at [991, 157] on icon "button" at bounding box center [1050, 158] width 7 height 7
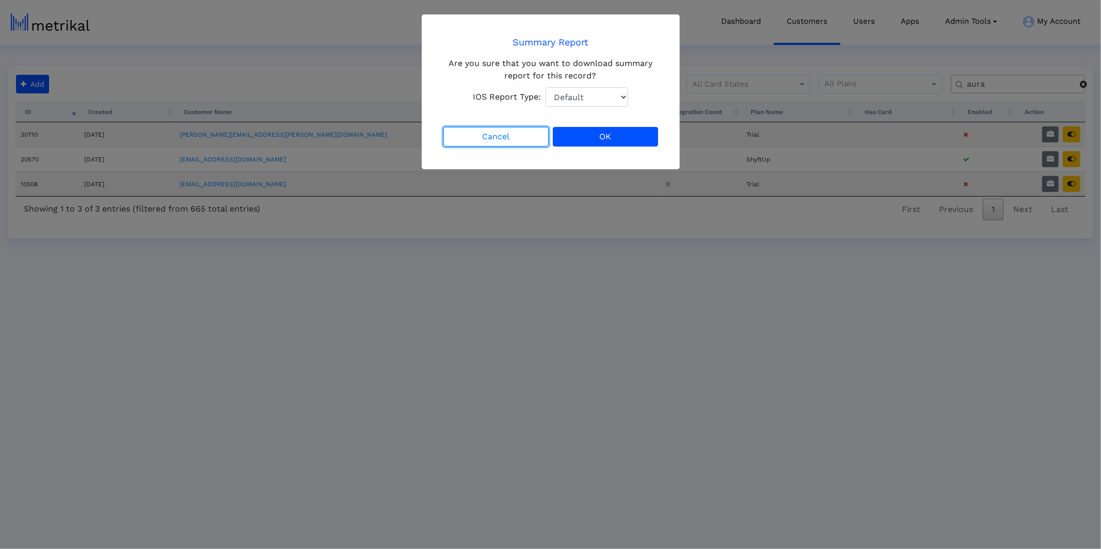
drag, startPoint x: 496, startPoint y: 137, endPoint x: 675, endPoint y: 138, distance: 179.1
click at [496, 137] on button "Cancel" at bounding box center [495, 137] width 105 height 20
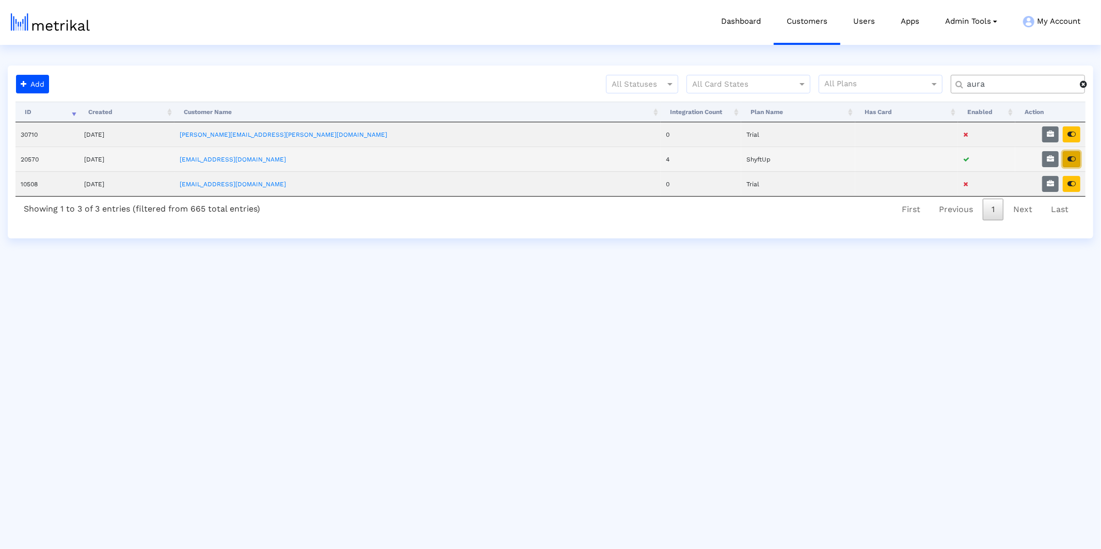
click at [991, 160] on icon "button" at bounding box center [1072, 158] width 8 height 7
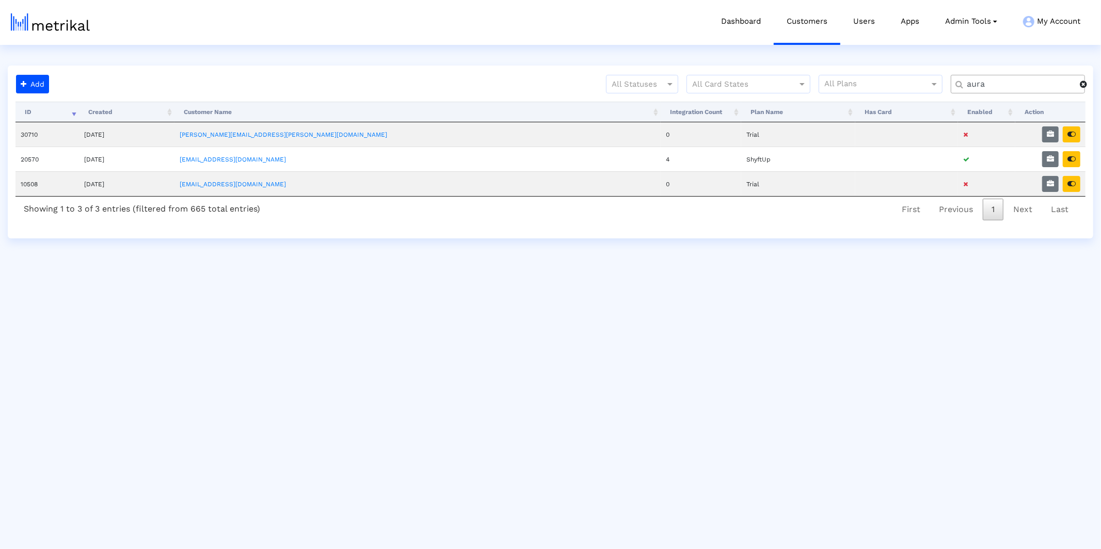
click at [973, 73] on div "Add All Statuses All Card States All Plans aura Processing... ID Created Custom…" at bounding box center [551, 152] width 1086 height 173
click at [976, 84] on input "aura" at bounding box center [1020, 84] width 120 height 11
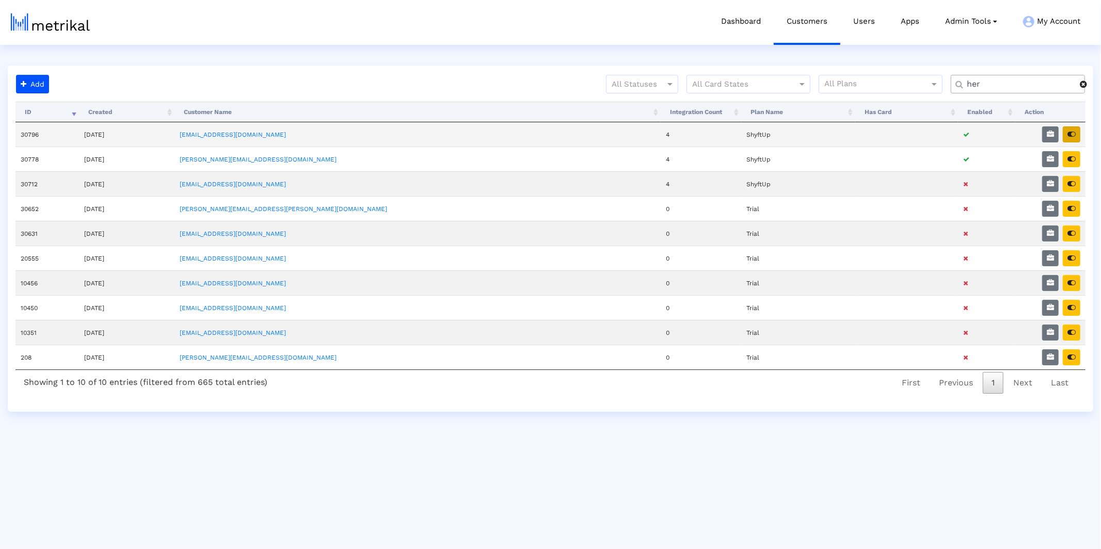
type input "her"
click at [991, 132] on icon "button" at bounding box center [1072, 134] width 8 height 7
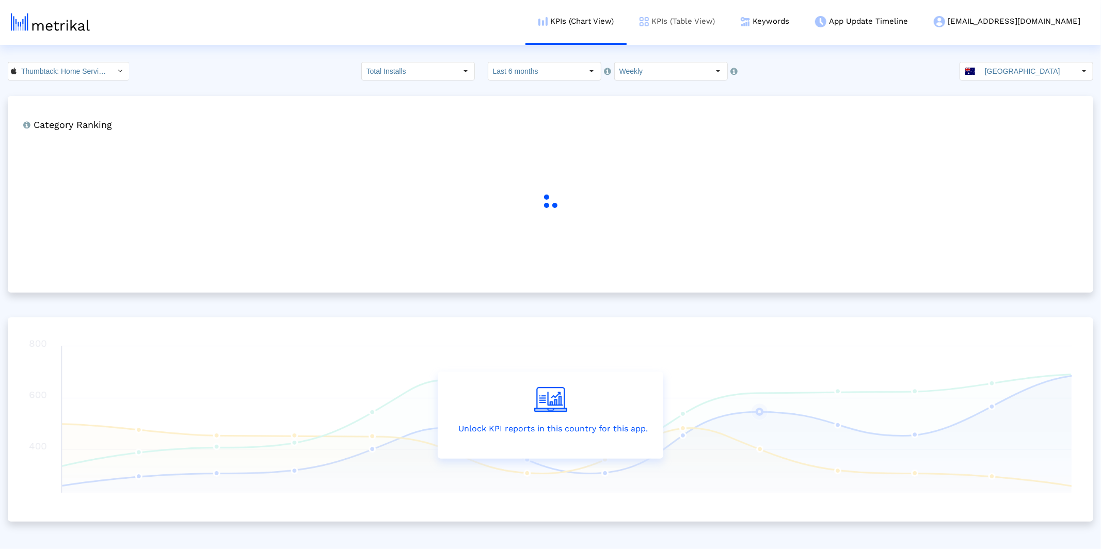
click at [721, 18] on link "KPIs (Table View)" at bounding box center [677, 21] width 101 height 43
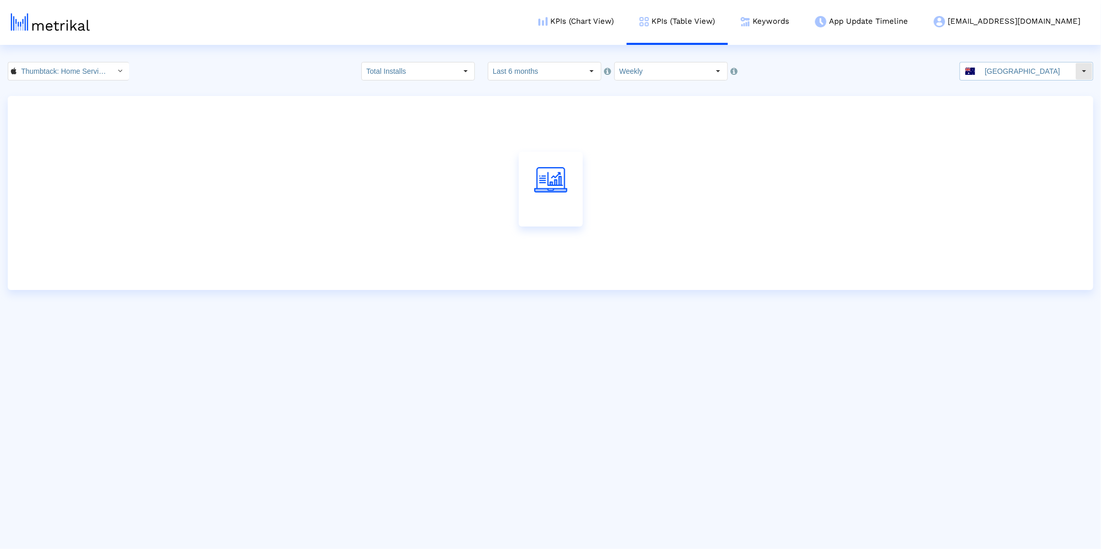
drag, startPoint x: 957, startPoint y: 71, endPoint x: 989, endPoint y: 54, distance: 35.6
click at [1010, 67] on input "[GEOGRAPHIC_DATA]" at bounding box center [1027, 71] width 95 height 18
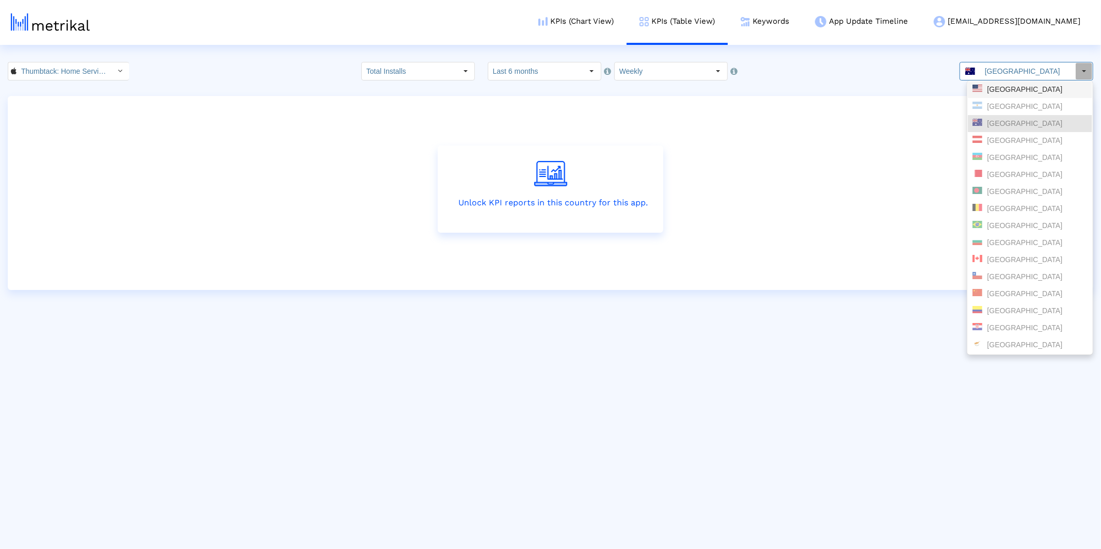
click at [1013, 85] on div "[GEOGRAPHIC_DATA]" at bounding box center [1030, 90] width 115 height 10
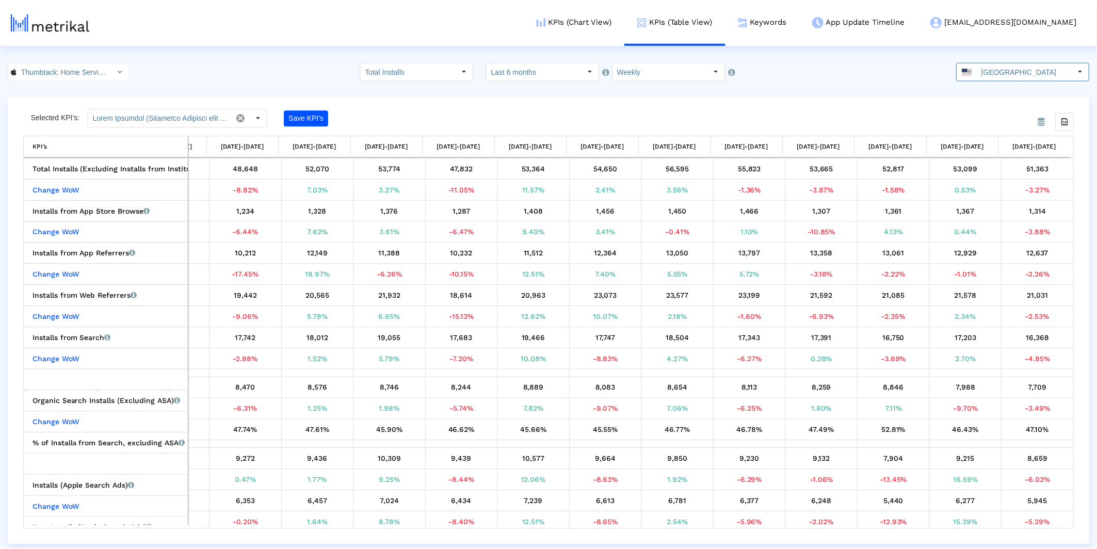
scroll to position [2, 0]
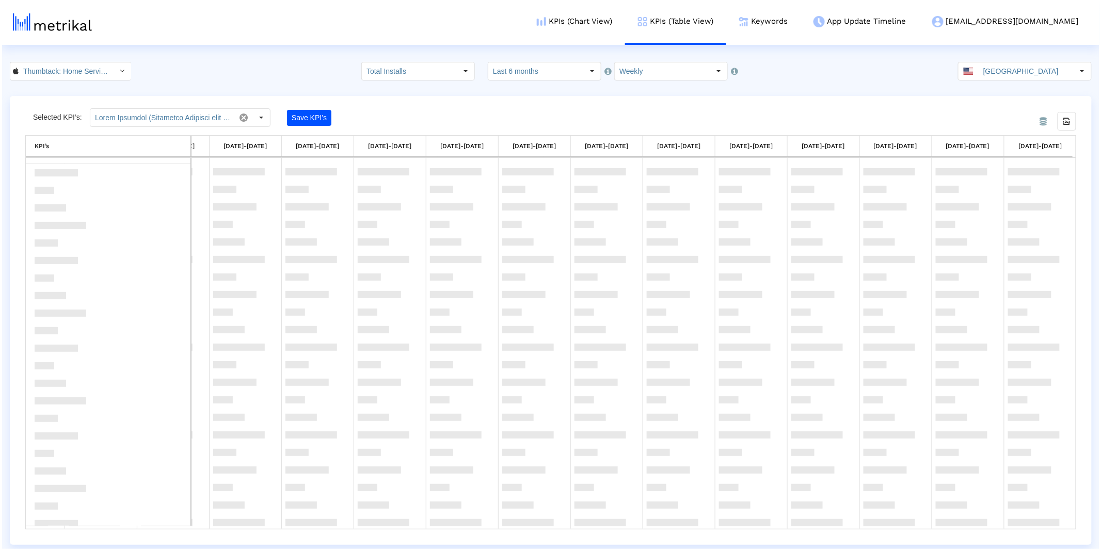
scroll to position [718, 0]
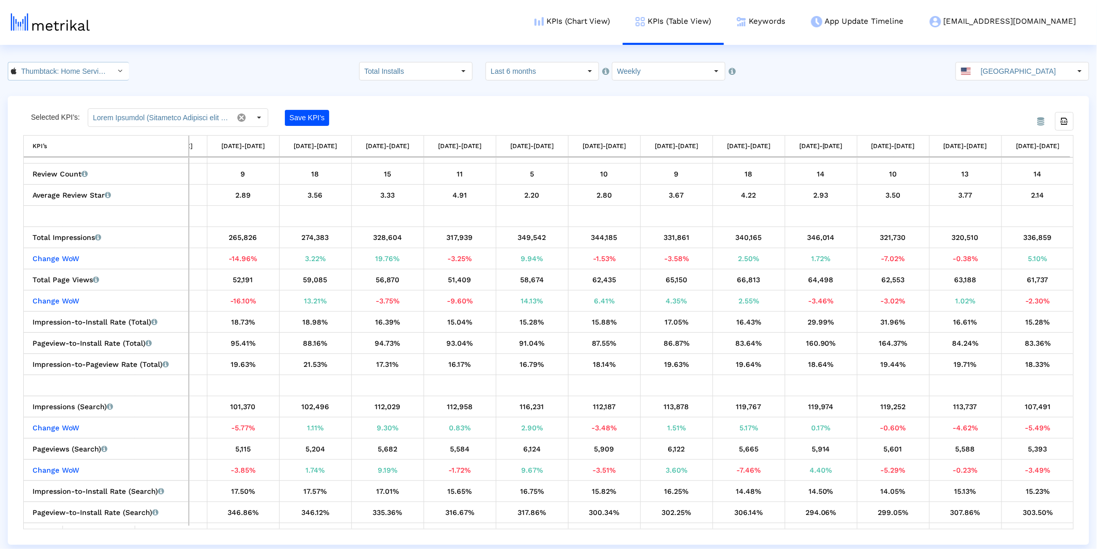
click at [94, 64] on input "Thumbtack: Home Service Pros < 852703300 >" at bounding box center [63, 71] width 93 height 18
click at [78, 108] on div "Thumbtack: Hire Service Pros <com.thumbtack.consumer>" at bounding box center [64, 107] width 103 height 10
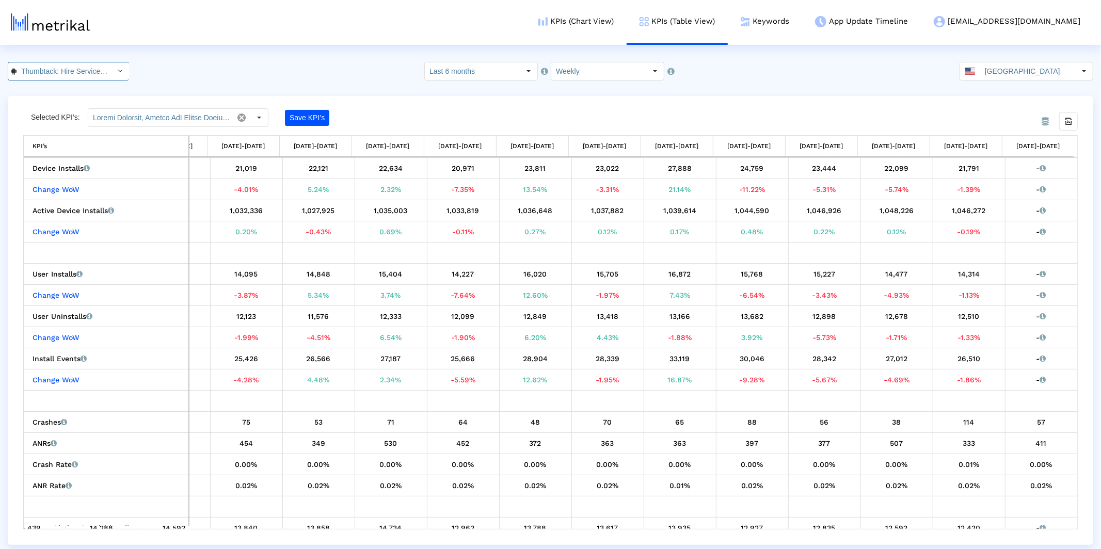
scroll to position [0, 921]
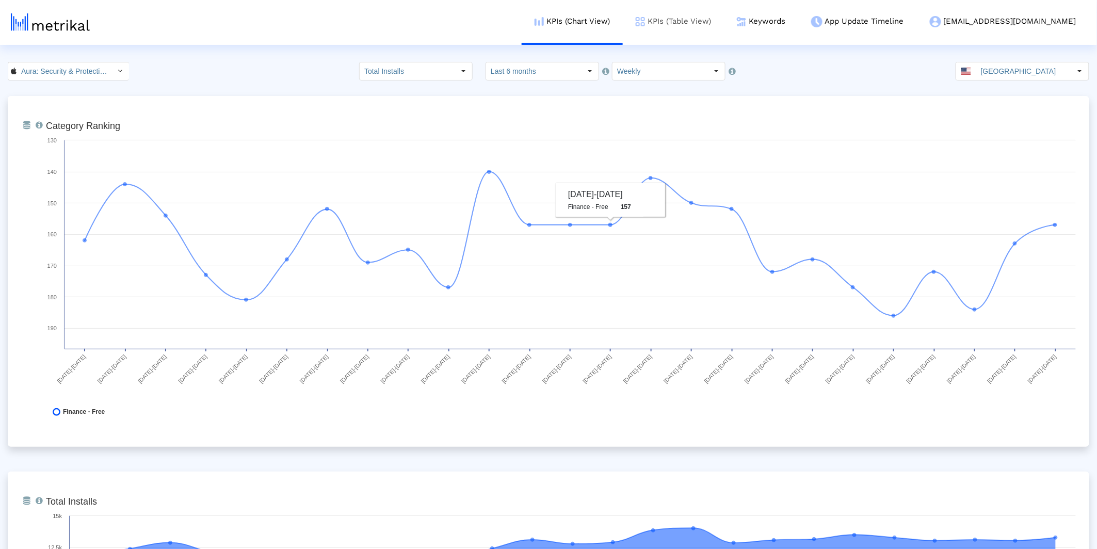
click at [724, 24] on link "KPIs (Table View)" at bounding box center [673, 21] width 101 height 43
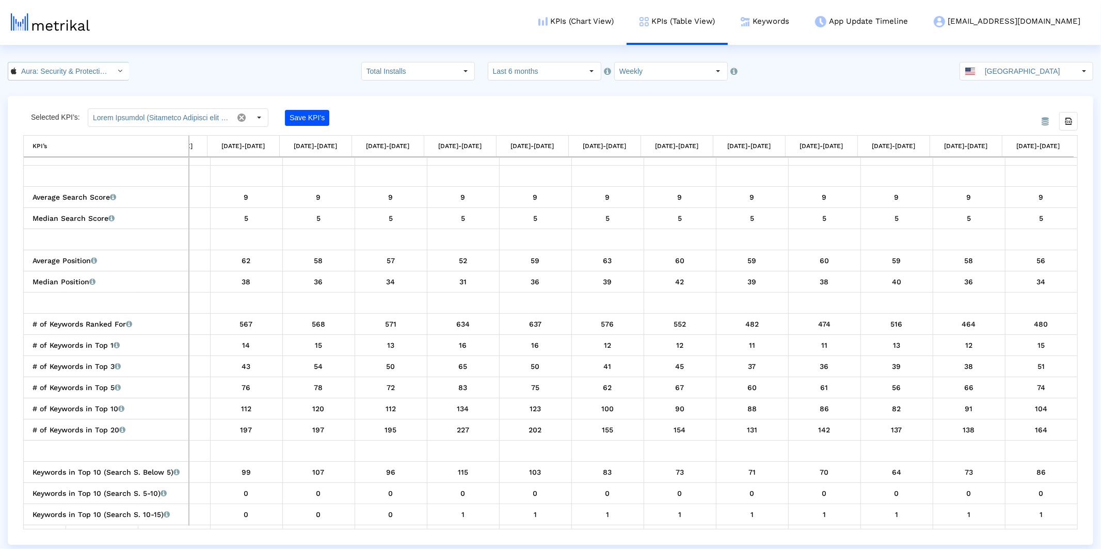
click at [29, 66] on input "Aura: Security & Protection < 1547735089 >" at bounding box center [63, 71] width 93 height 18
click at [50, 101] on div "Aura: Your Digital Security <com.aura.suite>" at bounding box center [65, 106] width 112 height 17
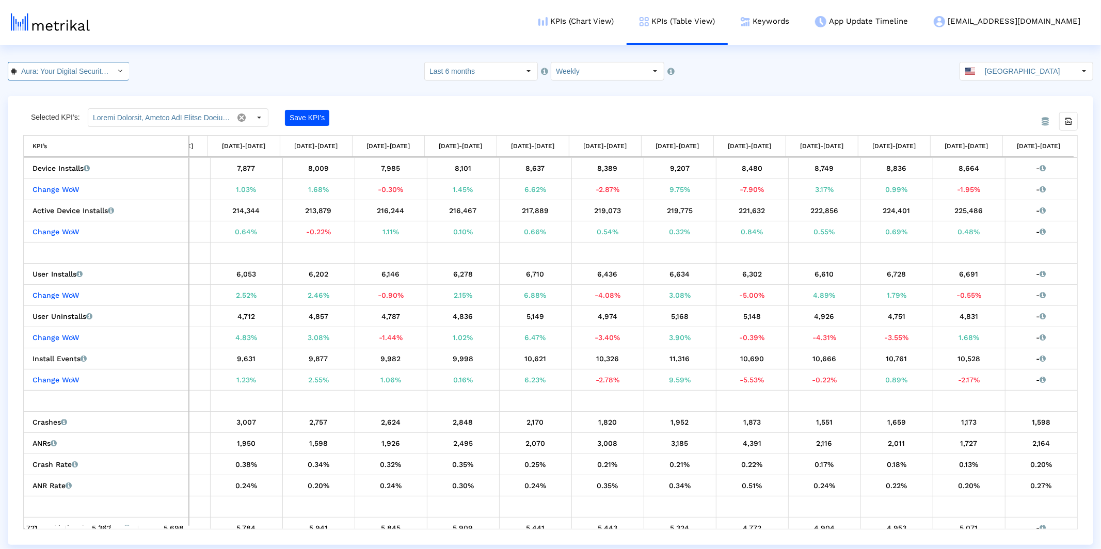
scroll to position [0, 921]
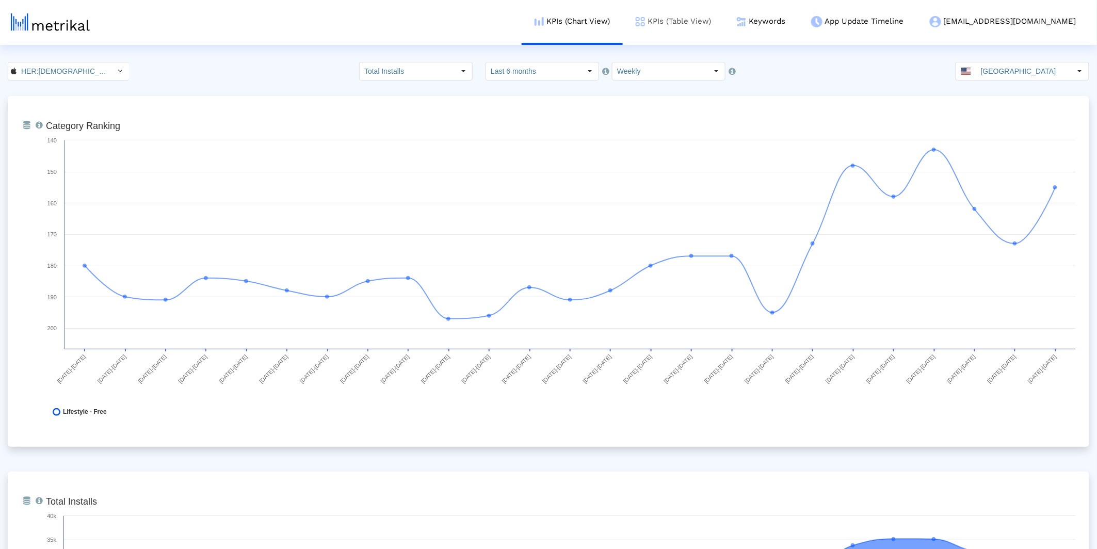
click at [724, 17] on link "KPIs (Table View)" at bounding box center [673, 21] width 101 height 43
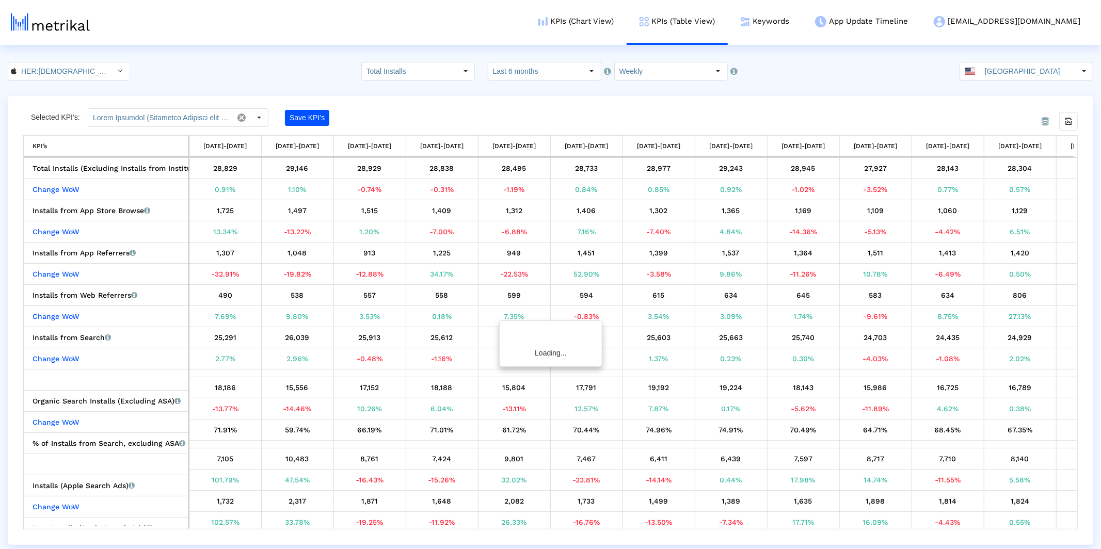
click at [487, 68] on div "Total Installs Select how far back from [DATE] you would like to view the data …" at bounding box center [544, 71] width 367 height 19
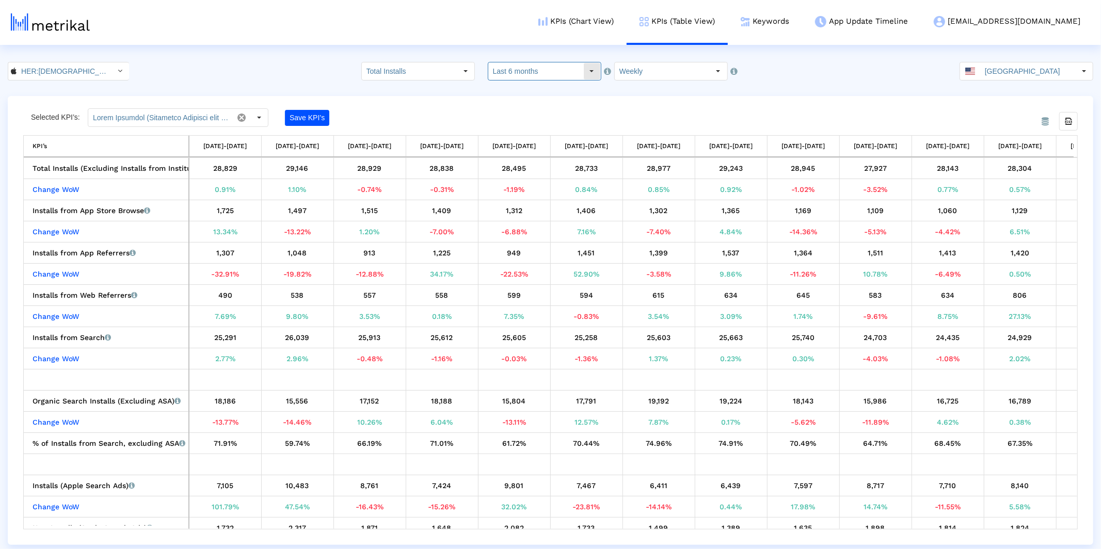
click at [519, 76] on input "Last 6 months" at bounding box center [535, 71] width 95 height 18
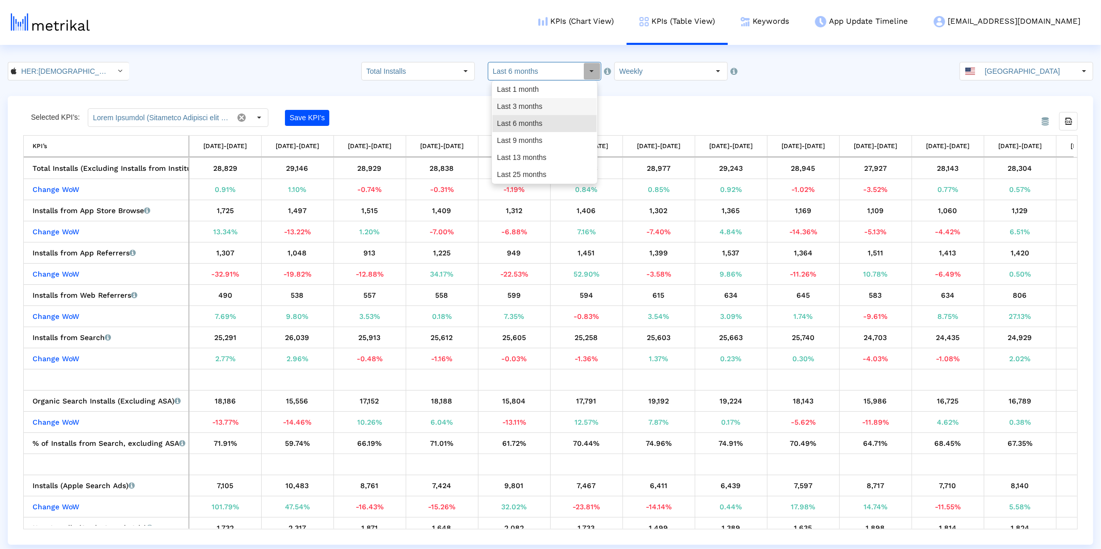
click at [517, 105] on div "Last 3 months" at bounding box center [544, 106] width 104 height 17
type input "Last 3 months"
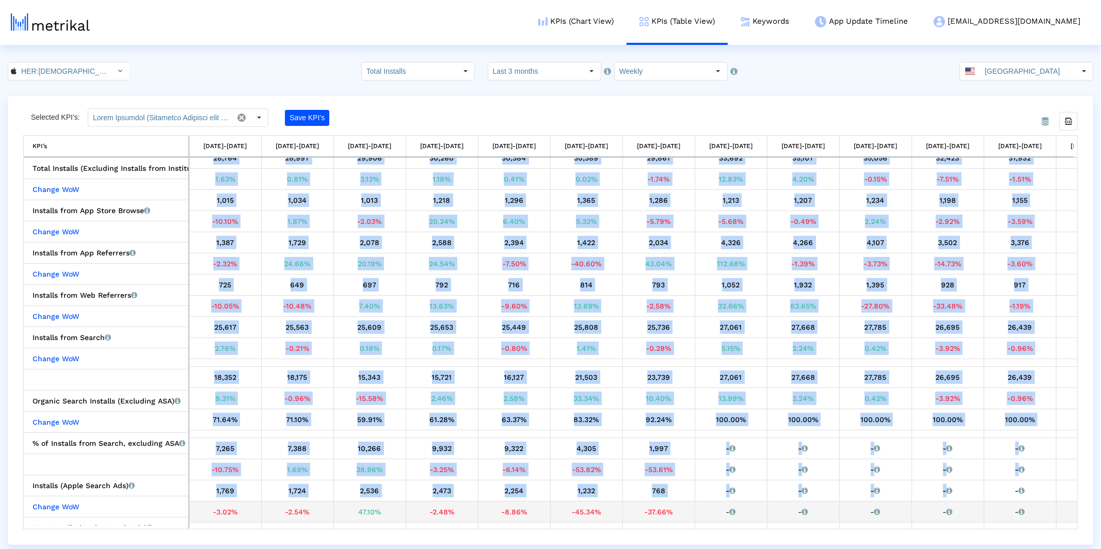
scroll to position [10, 0]
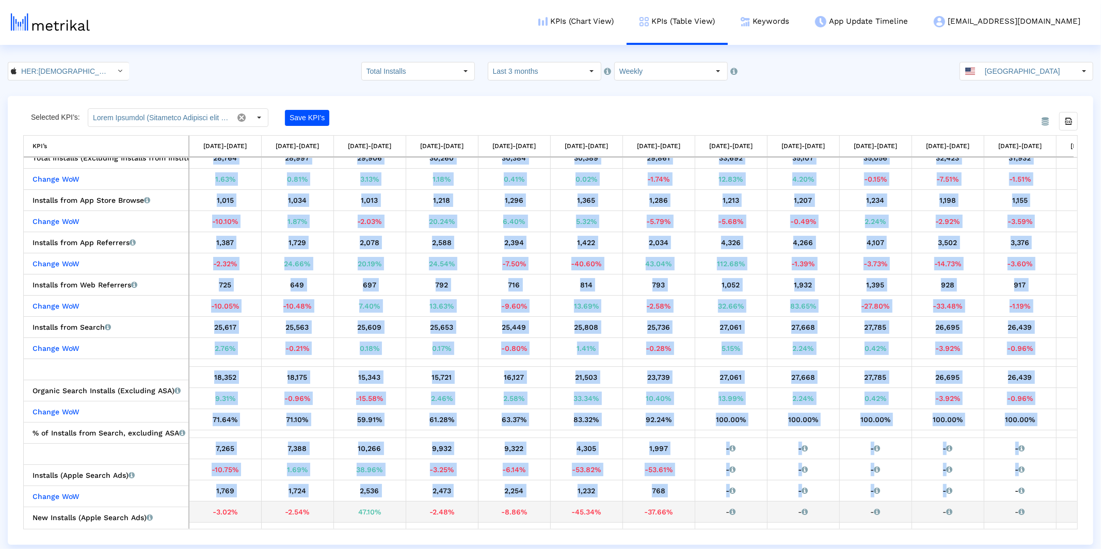
drag, startPoint x: 423, startPoint y: 529, endPoint x: 949, endPoint y: 500, distance: 526.3
click at [951, 500] on div "Total Installs (Excluding Installs from Institutional Purchases) Total installs…" at bounding box center [550, 343] width 1055 height 372
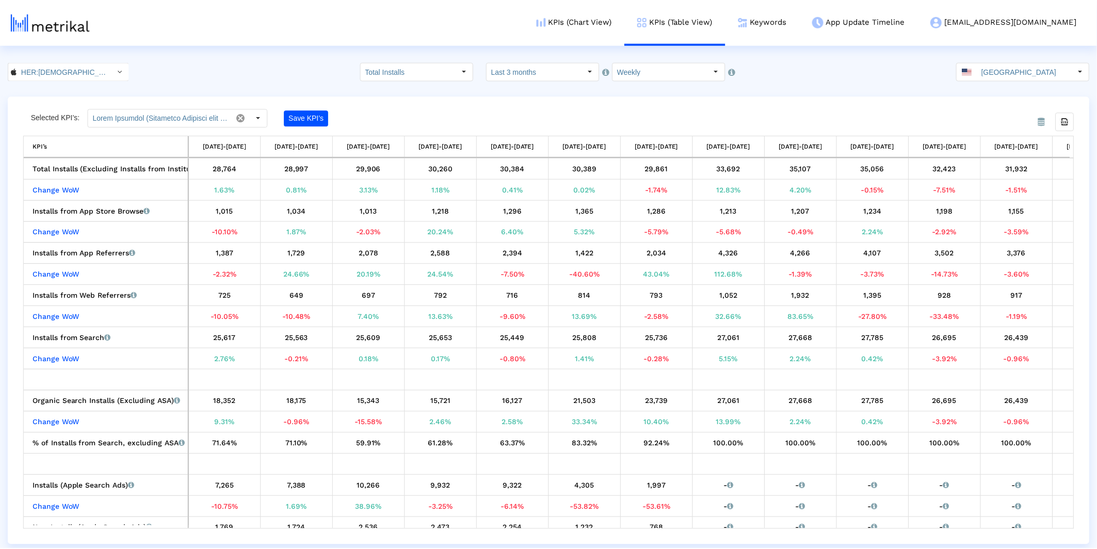
scroll to position [0, 54]
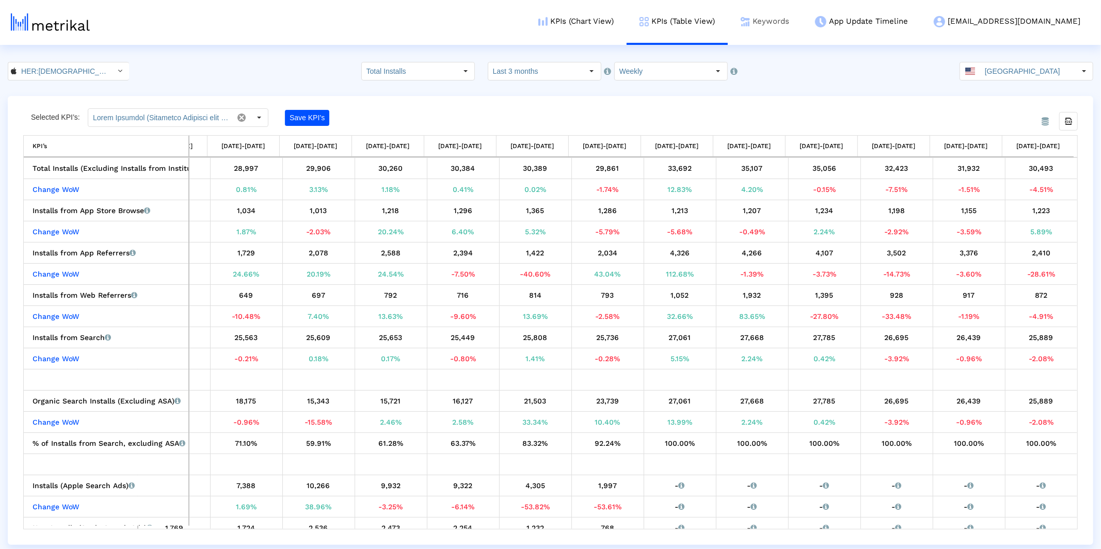
click at [802, 27] on link "Keywords" at bounding box center [765, 21] width 74 height 43
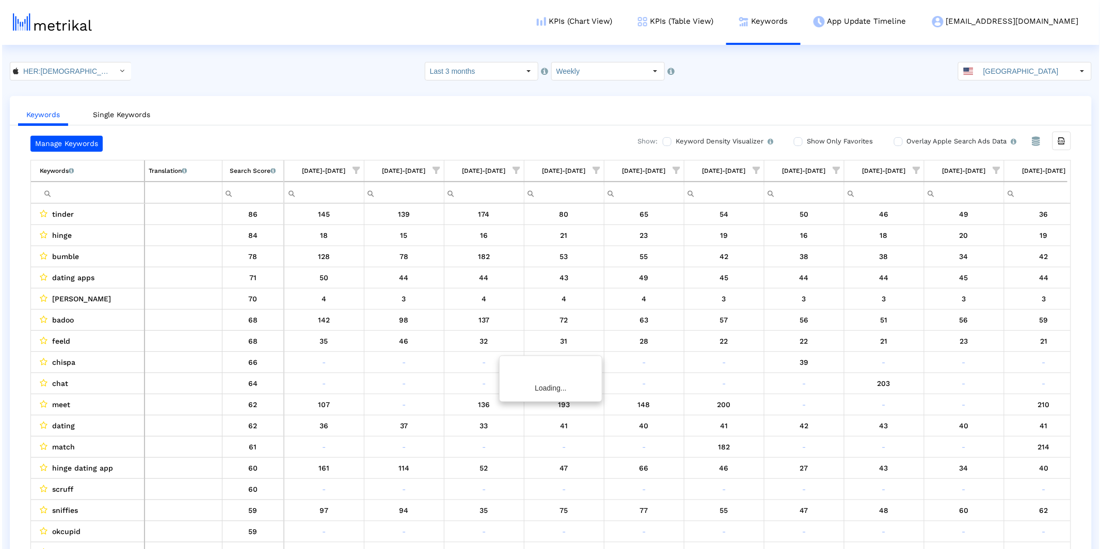
scroll to position [0, 256]
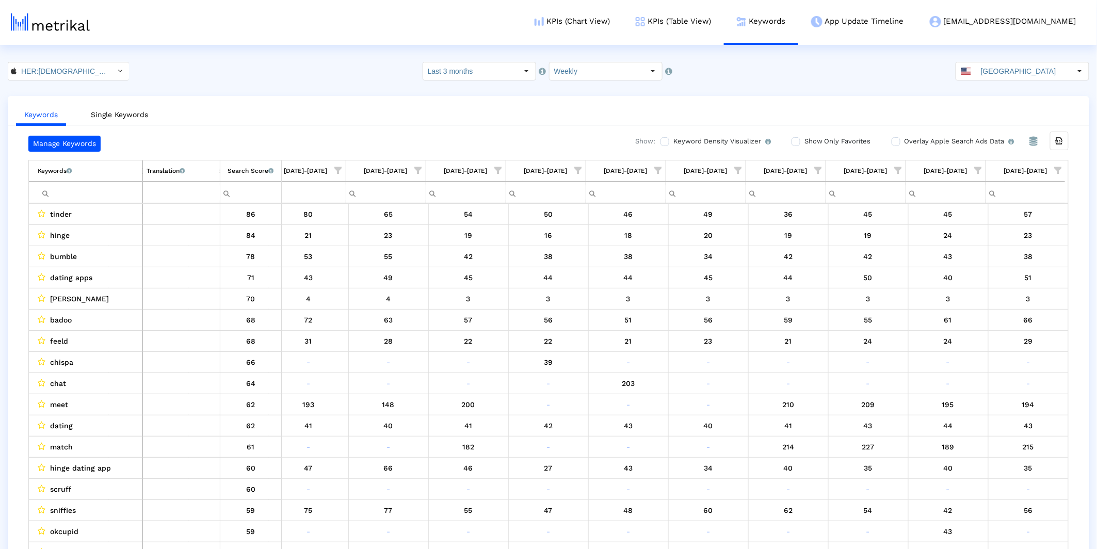
click at [977, 170] on span "Show filter options for column '08/17/25-08/23/25'" at bounding box center [978, 170] width 7 height 7
click at [1062, 169] on span "Show filter options for column '08/24/25-08/30/25'" at bounding box center [1058, 170] width 7 height 7
click at [970, 247] on div "Is One" at bounding box center [1008, 244] width 92 height 20
drag, startPoint x: 988, startPoint y: 325, endPoint x: 989, endPoint y: 319, distance: 6.8
click at [988, 325] on span "OK" at bounding box center [991, 329] width 10 height 8
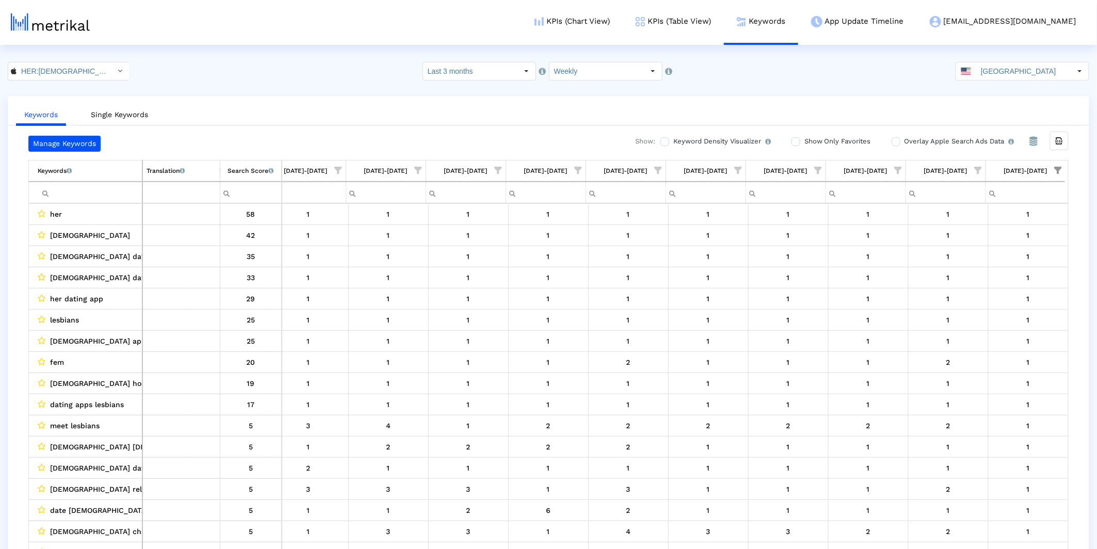
click at [978, 167] on span "Show filter options for column '08/17/25-08/23/25'" at bounding box center [978, 170] width 7 height 7
click at [894, 198] on div "Select All" at bounding box center [903, 202] width 40 height 9
drag, startPoint x: 878, startPoint y: 245, endPoint x: 904, endPoint y: 344, distance: 103.1
click at [878, 245] on span "Filter options" at bounding box center [876, 245] width 11 height 11
click at [911, 318] on div "OK Cancel" at bounding box center [920, 329] width 129 height 39
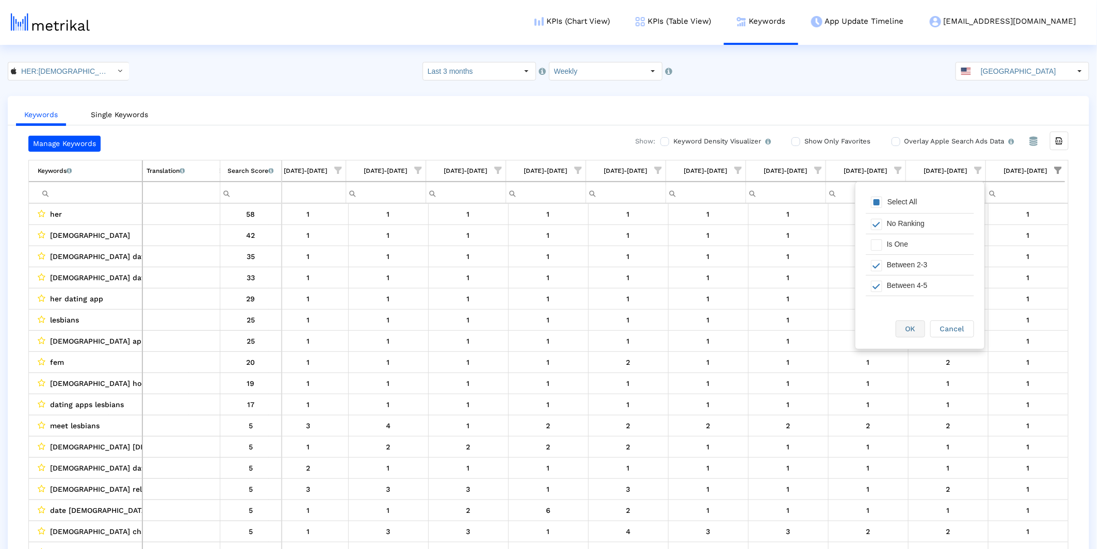
click at [913, 322] on div "OK" at bounding box center [911, 329] width 28 height 16
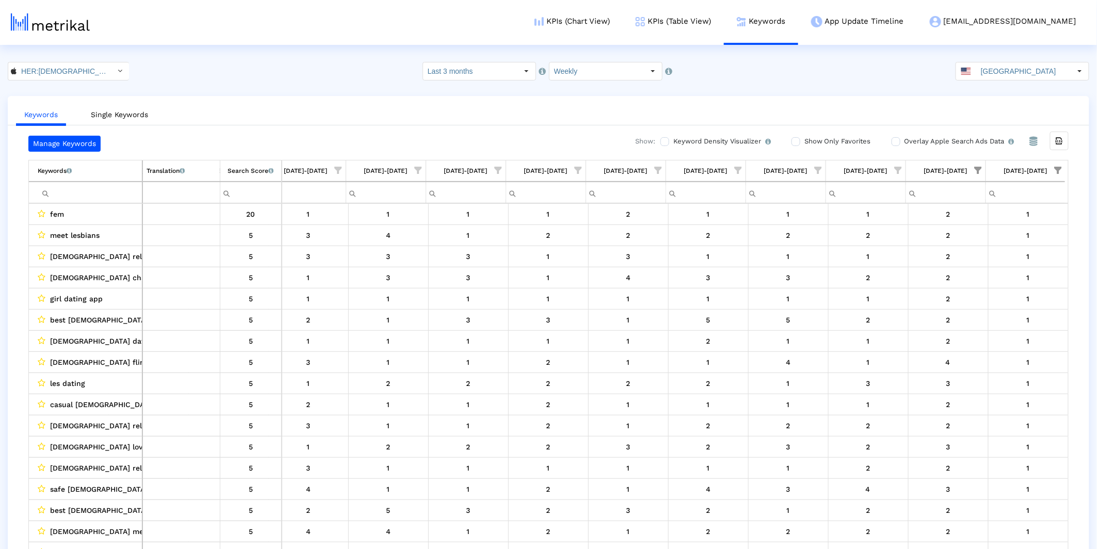
click at [989, 170] on td "[DATE]-[DATE]" at bounding box center [1026, 171] width 80 height 21
click at [982, 168] on span "Show filter options for column '08/17/25-08/23/25'" at bounding box center [978, 170] width 7 height 7
click at [915, 198] on div "Select All" at bounding box center [903, 202] width 40 height 9
click at [724, 15] on link "KPIs (Table View)" at bounding box center [673, 21] width 101 height 43
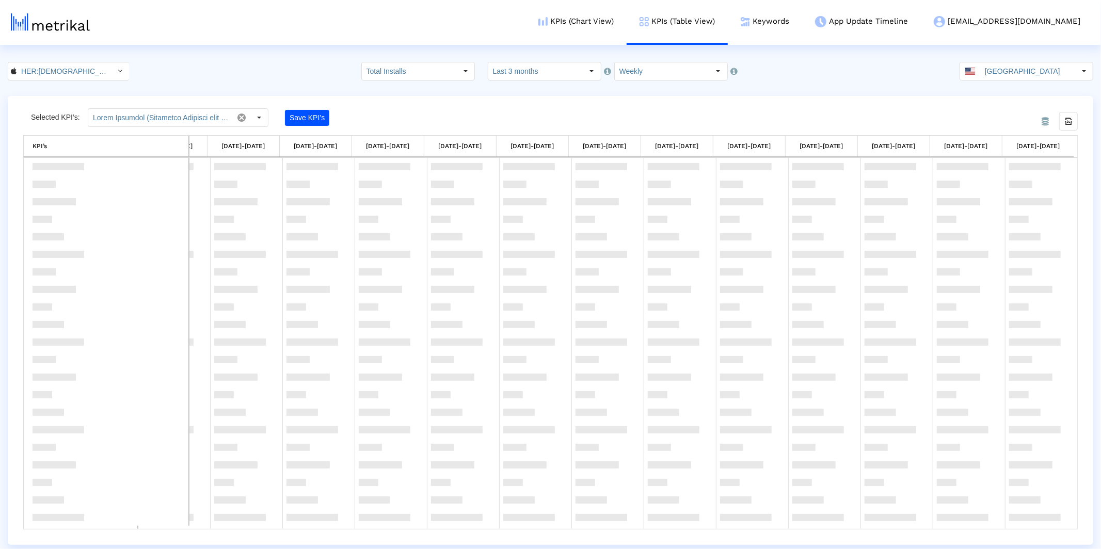
scroll to position [1164, 0]
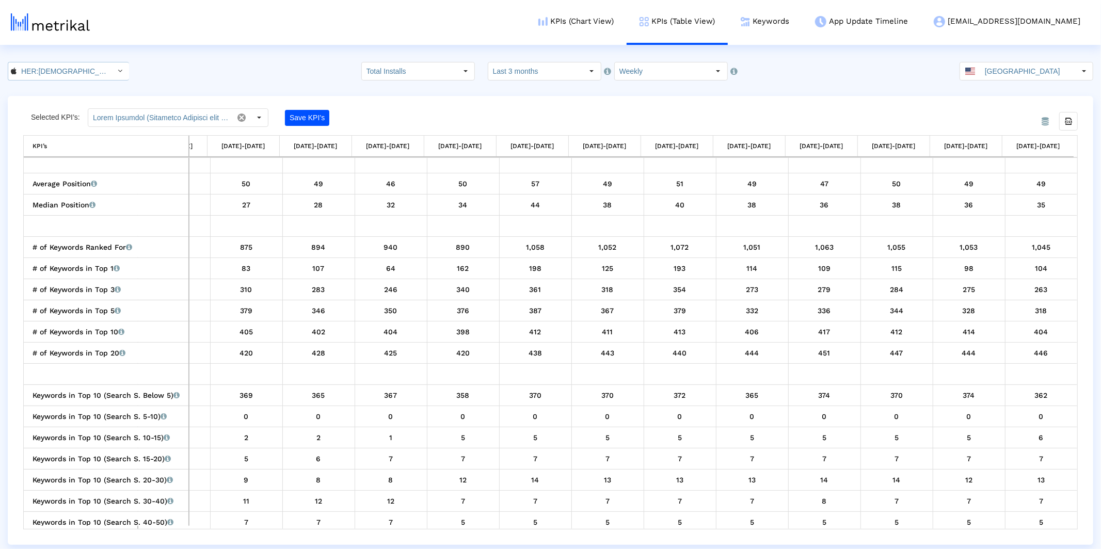
click at [79, 75] on input "HER:[DEMOGRAPHIC_DATA]&[DEMOGRAPHIC_DATA] [DEMOGRAPHIC_DATA] Dating < 573328837…" at bounding box center [63, 71] width 93 height 18
click at [79, 108] on div "HER [DEMOGRAPHIC_DATA], bi & [DEMOGRAPHIC_DATA] dating <com.weareher.her>" at bounding box center [64, 107] width 103 height 10
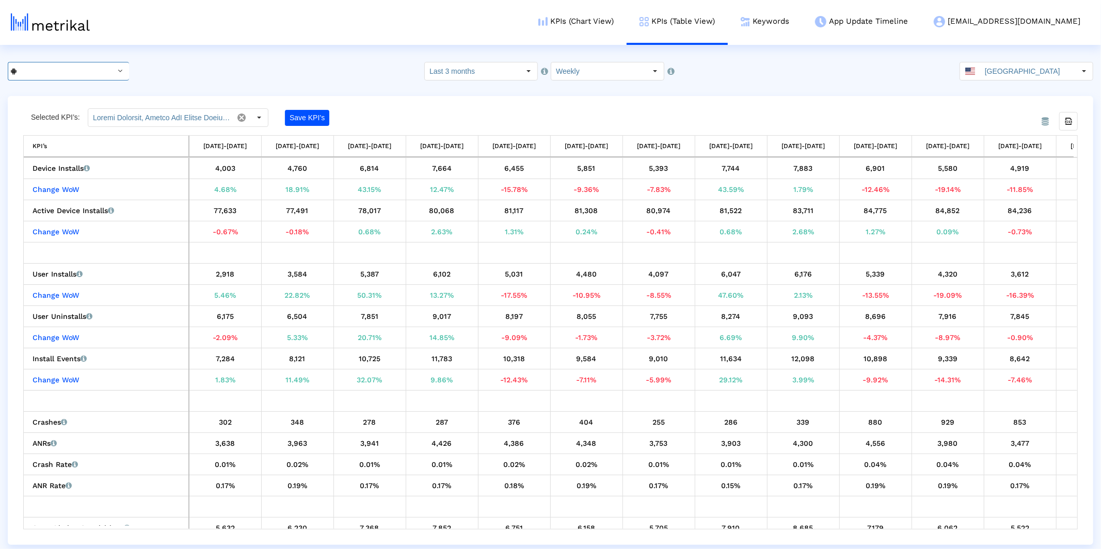
scroll to position [0, 54]
